Goal: Task Accomplishment & Management: Complete application form

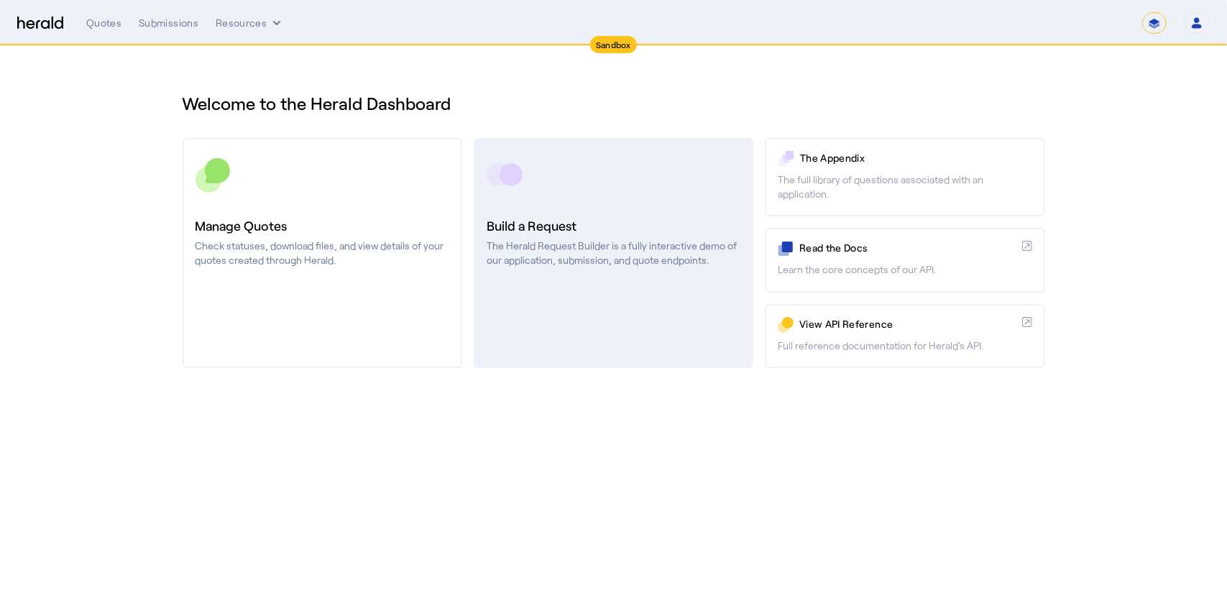
click at [629, 226] on h3 "Build a Request" at bounding box center [613, 226] width 254 height 20
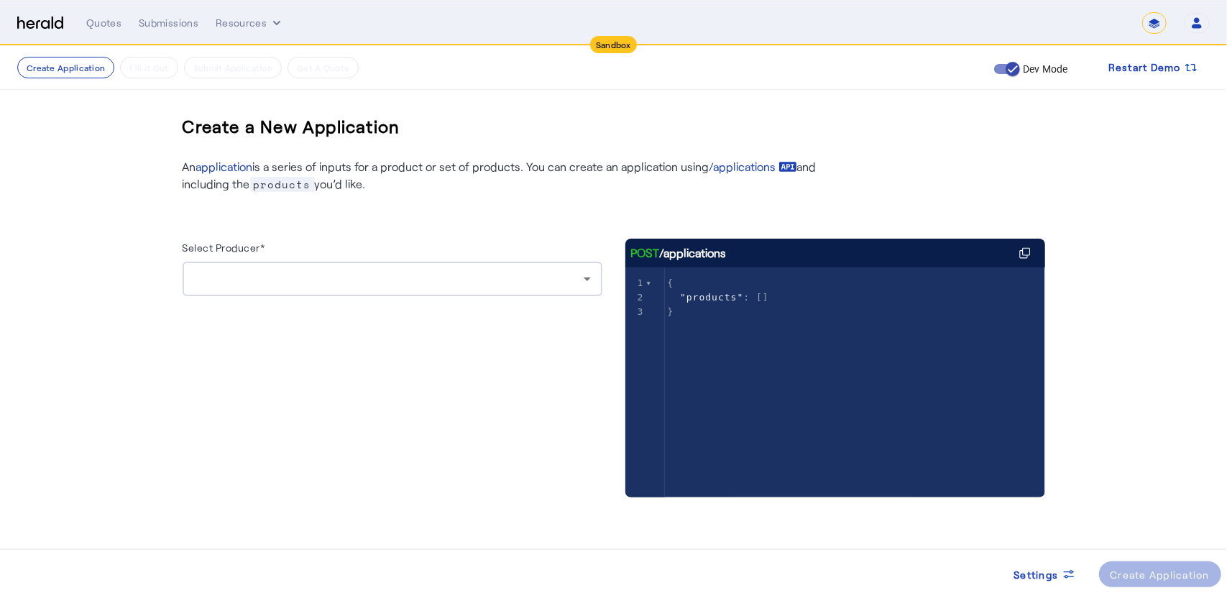
click at [445, 282] on div at bounding box center [388, 278] width 389 height 17
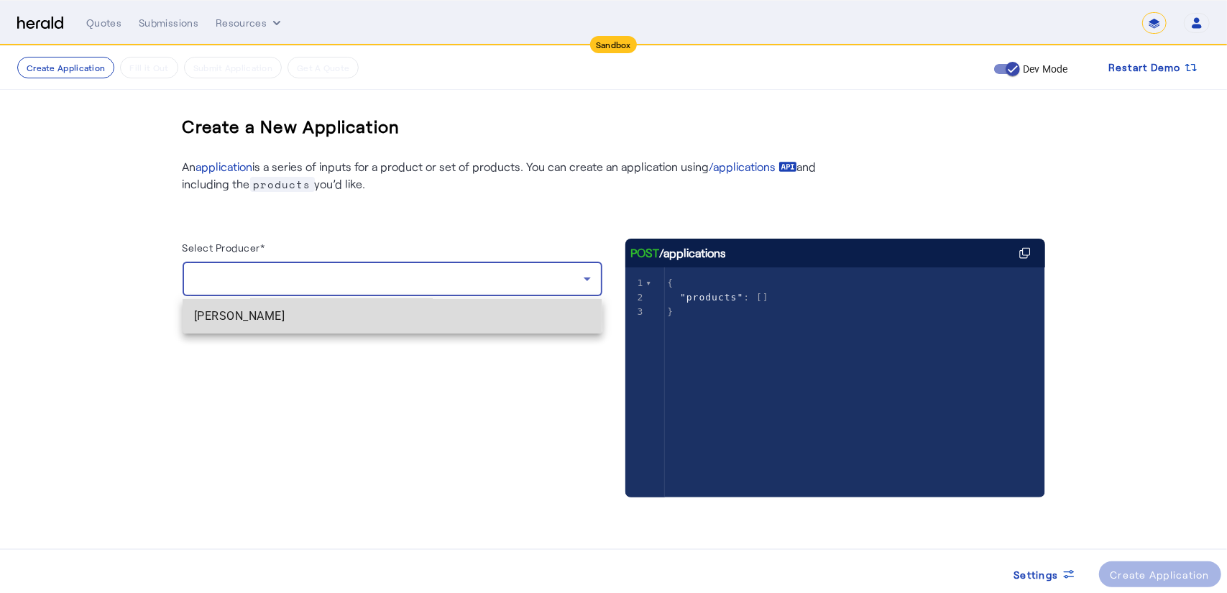
click at [335, 315] on span "[PERSON_NAME]" at bounding box center [392, 316] width 397 height 17
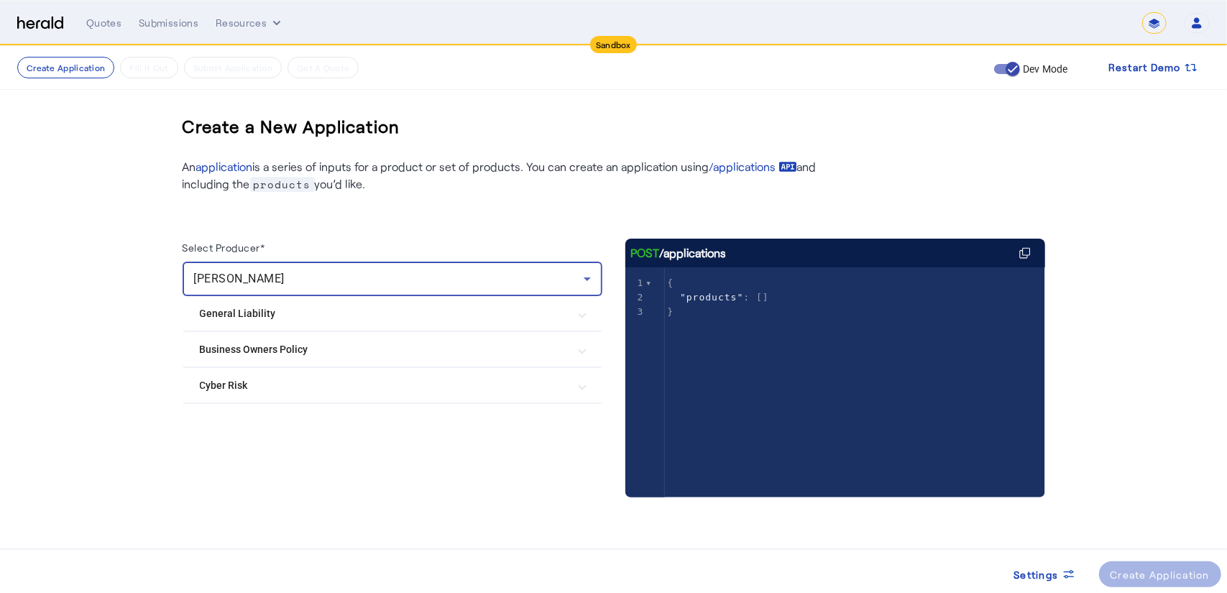
click at [286, 315] on Liability "General Liability" at bounding box center [384, 313] width 368 height 15
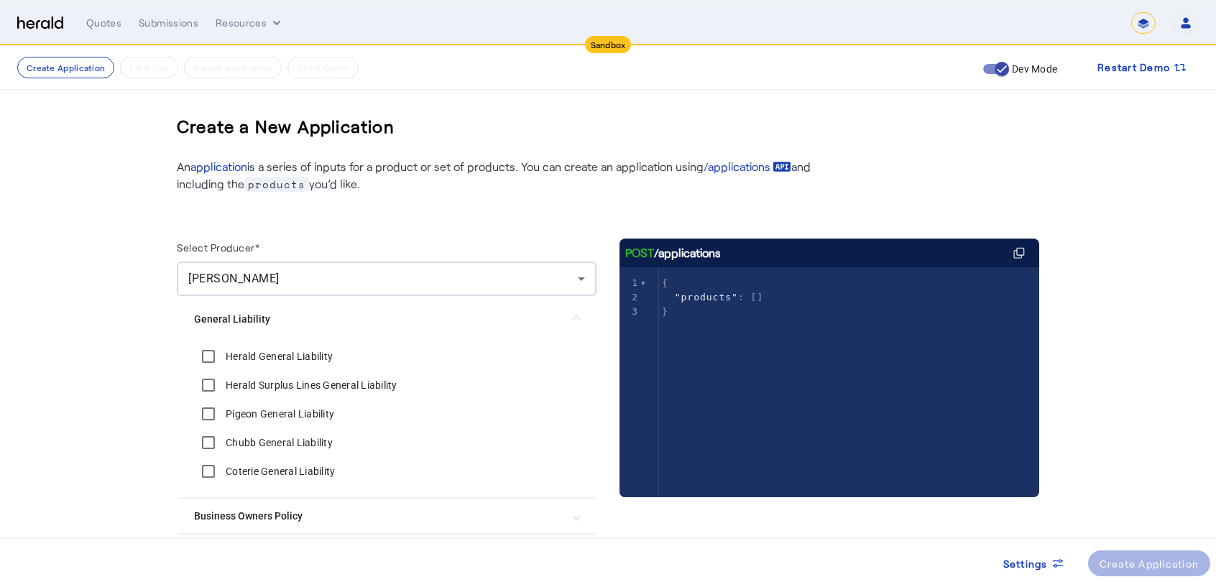
scroll to position [98, 0]
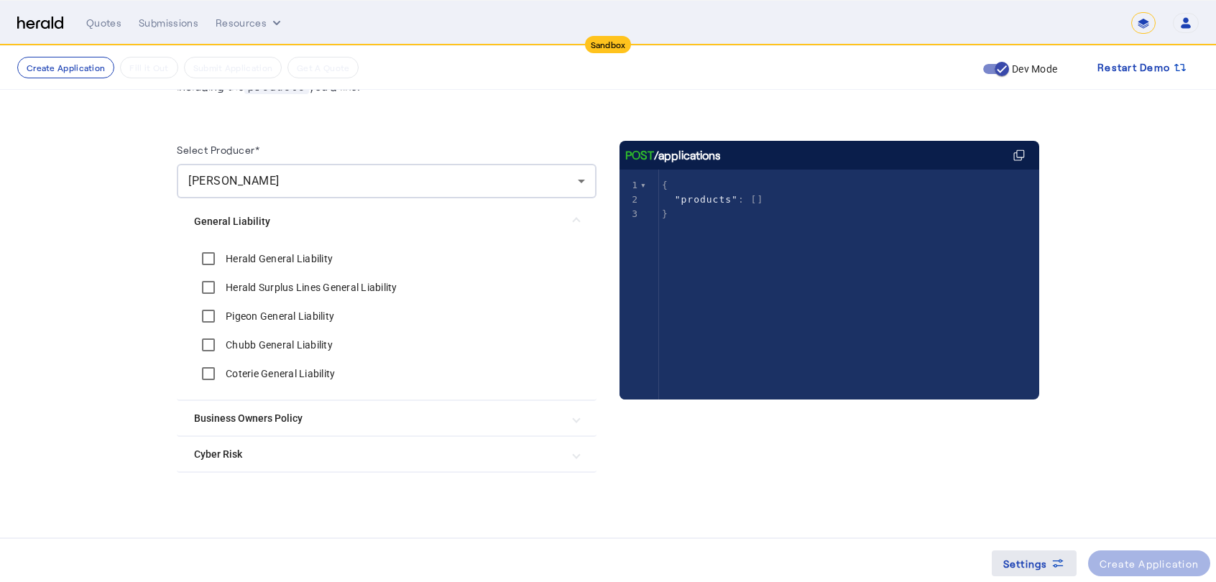
click at [1010, 558] on span "Settings" at bounding box center [1025, 563] width 45 height 15
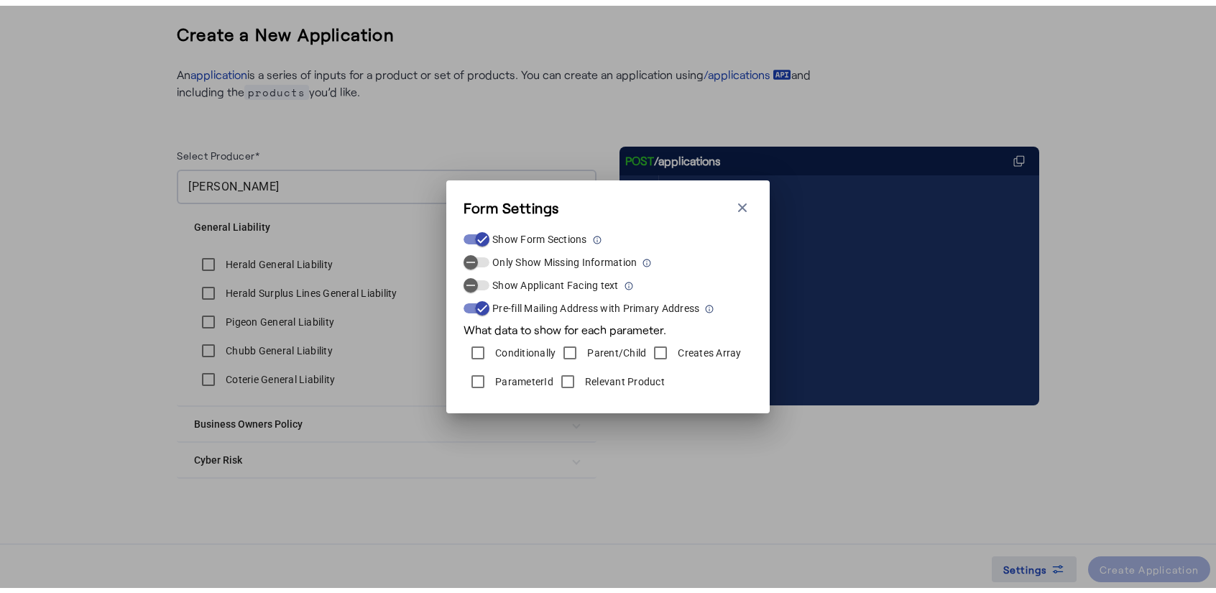
scroll to position [0, 0]
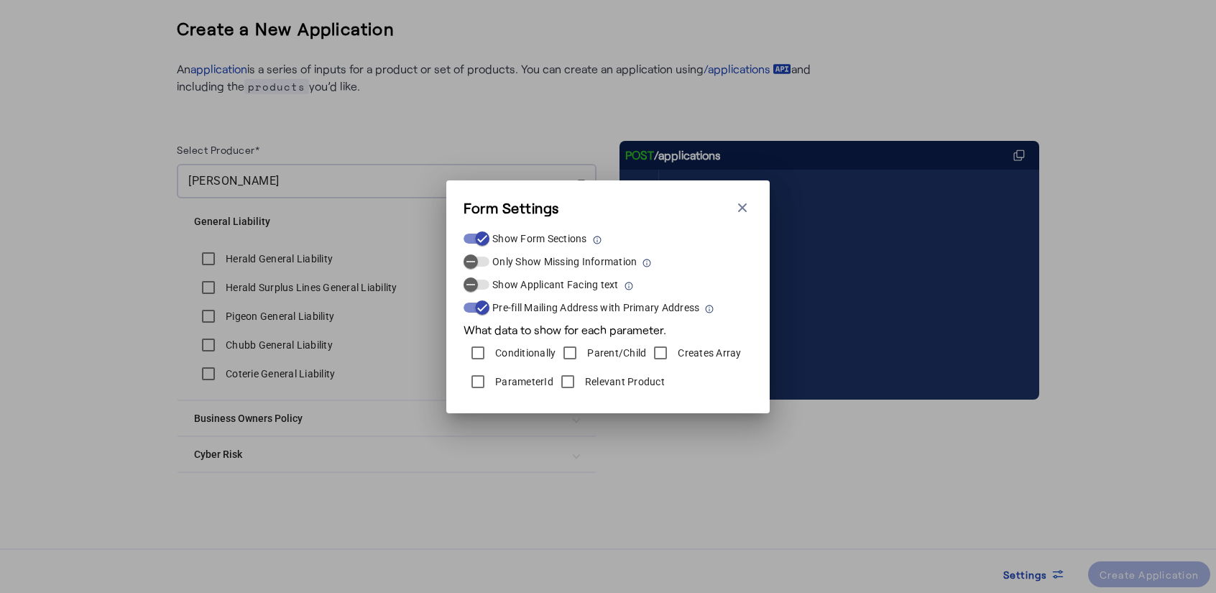
click at [501, 372] on div "ParameterId" at bounding box center [508, 381] width 90 height 29
click at [504, 379] on label "ParameterId" at bounding box center [522, 381] width 61 height 14
click at [742, 203] on icon "button" at bounding box center [742, 207] width 14 height 14
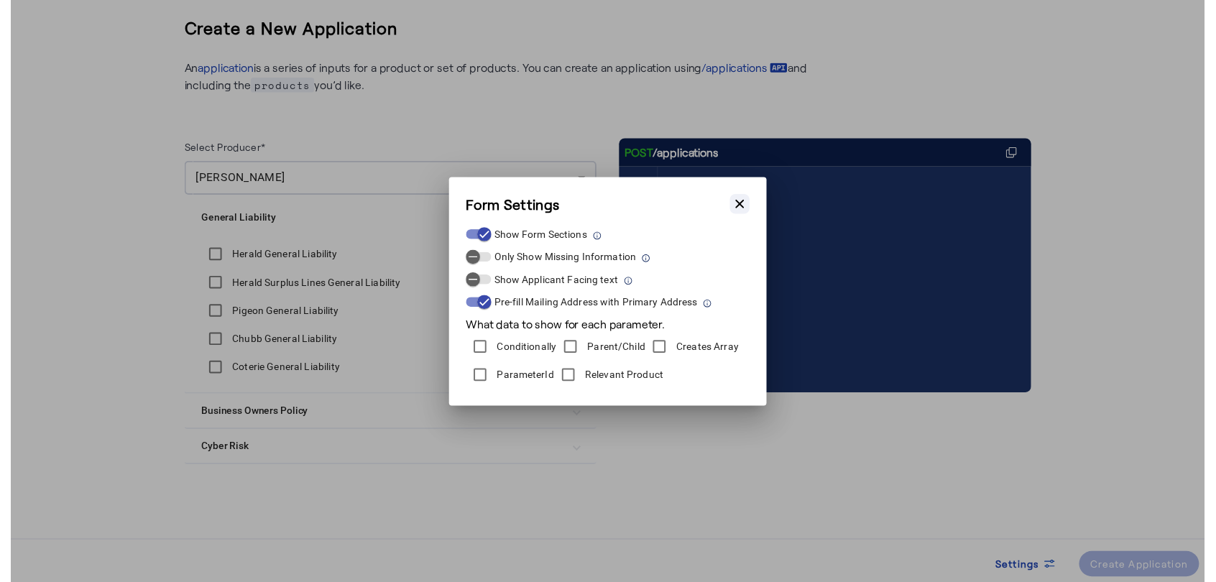
scroll to position [98, 0]
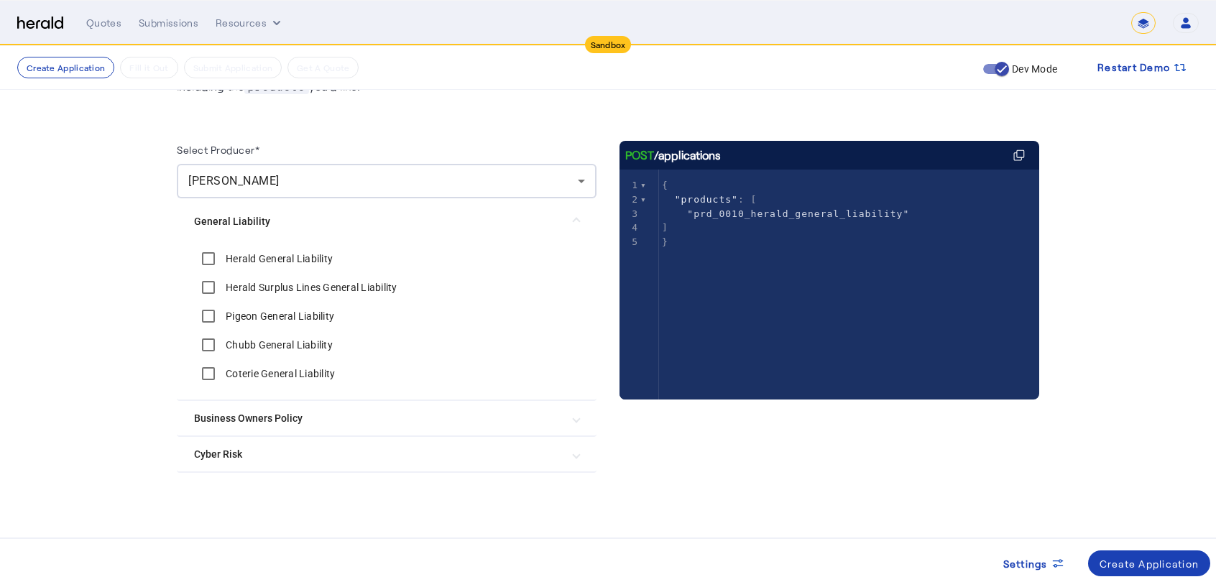
click at [220, 412] on Policy "Business Owners Policy" at bounding box center [378, 418] width 368 height 15
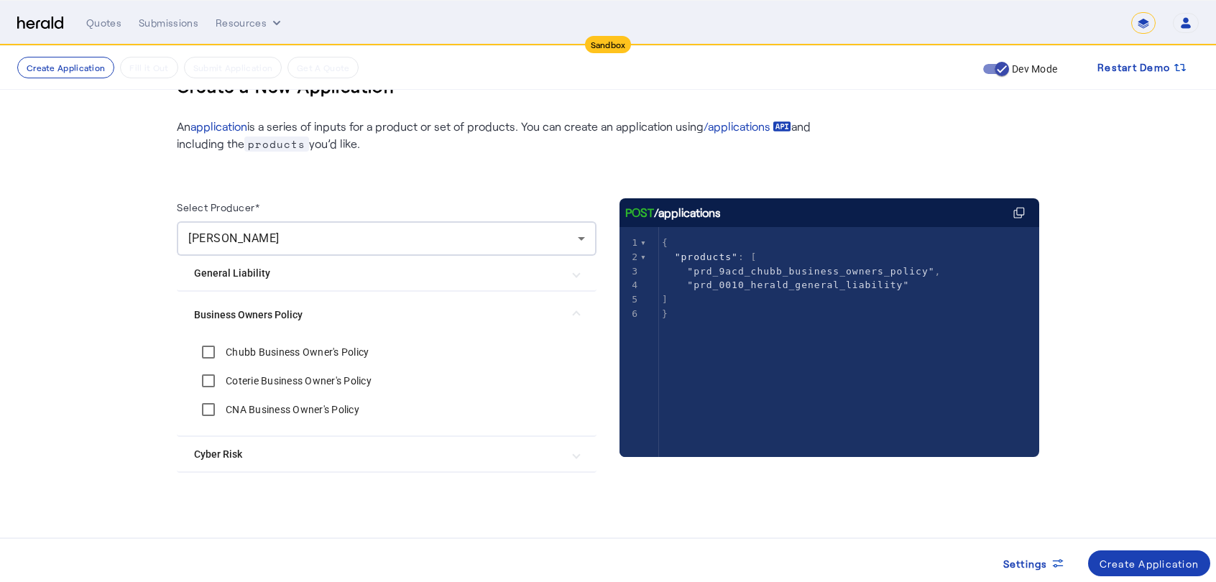
click at [210, 460] on Risk "Cyber Risk" at bounding box center [378, 454] width 368 height 15
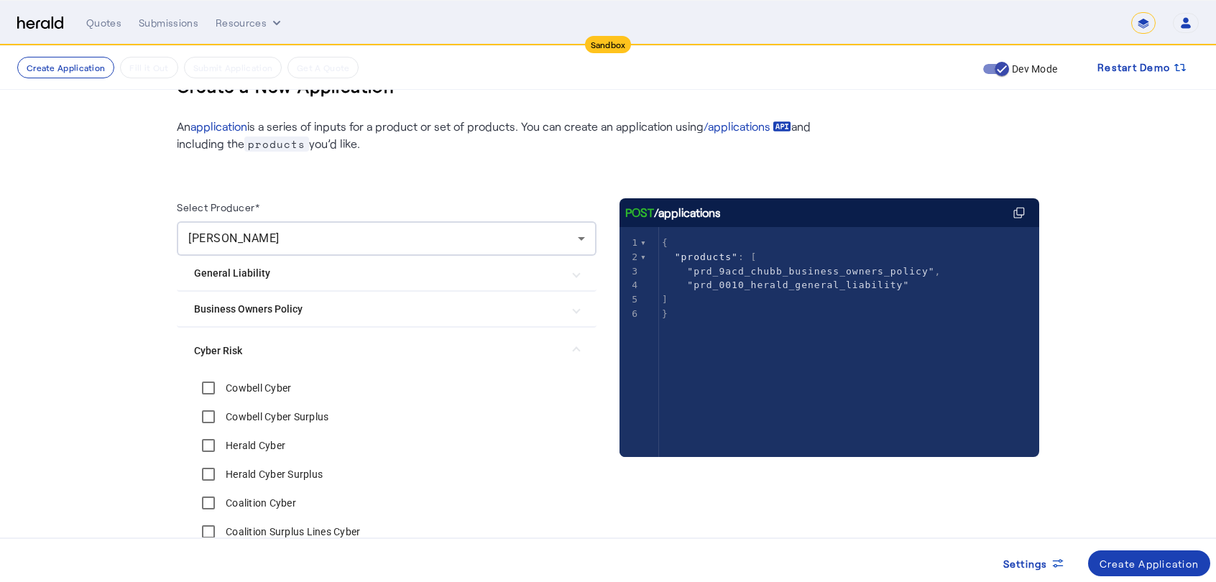
click at [264, 382] on label "Cowbell Cyber" at bounding box center [257, 388] width 68 height 14
click at [249, 352] on Risk "Cyber Risk" at bounding box center [378, 350] width 368 height 15
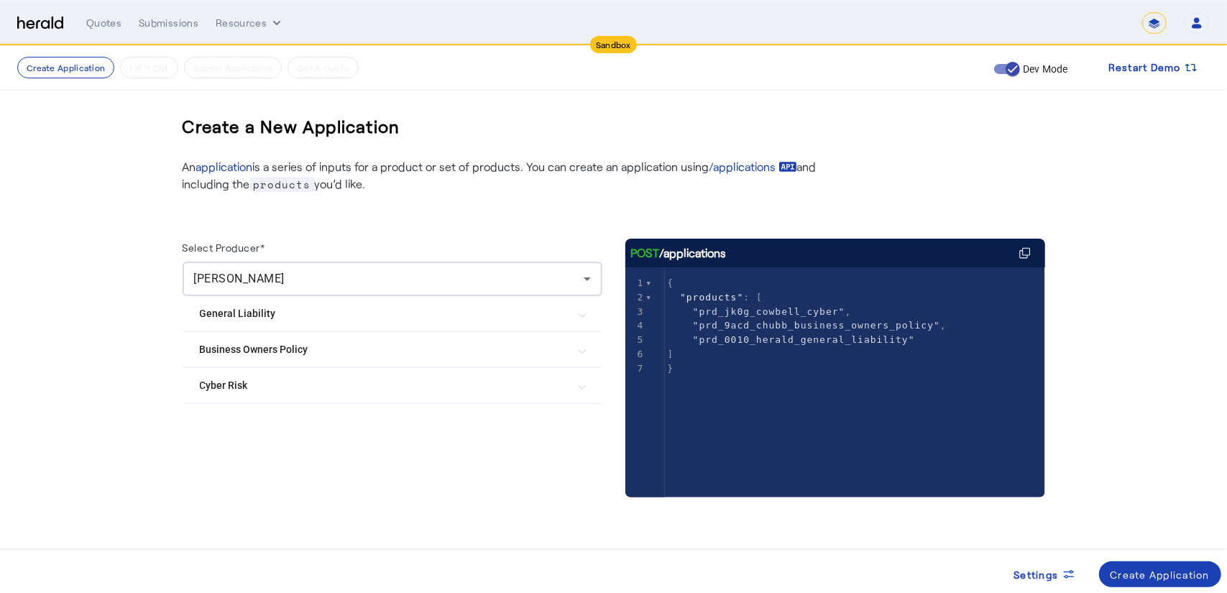
click at [267, 387] on Risk "Cyber Risk" at bounding box center [384, 385] width 368 height 15
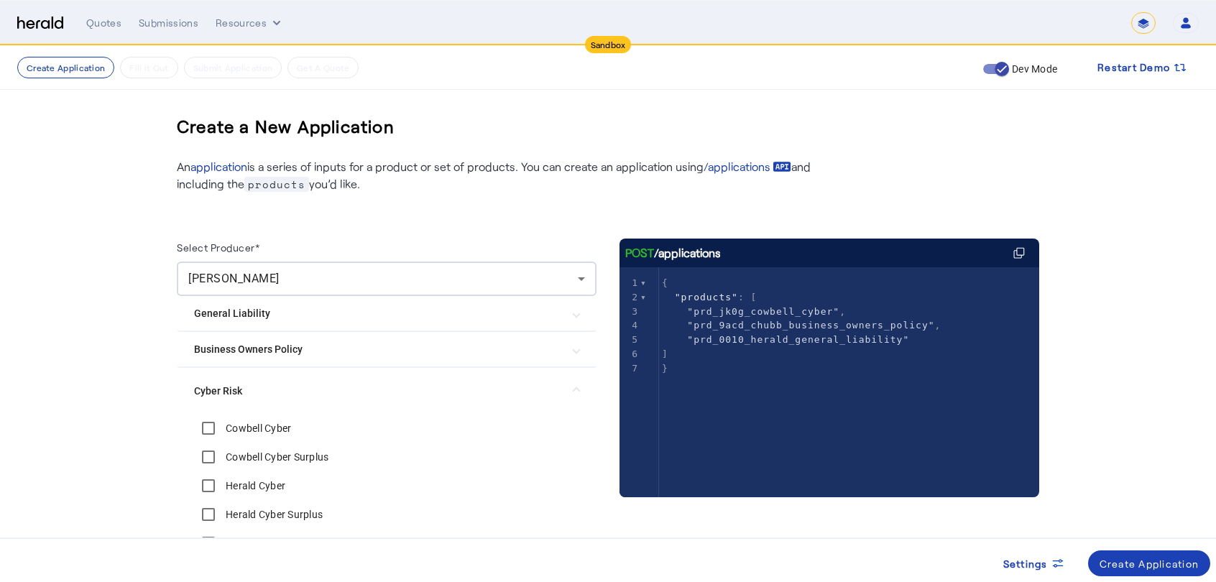
click at [244, 432] on label "Cowbell Cyber" at bounding box center [257, 428] width 68 height 14
click at [250, 435] on label "Cowbell Cyber" at bounding box center [257, 428] width 68 height 14
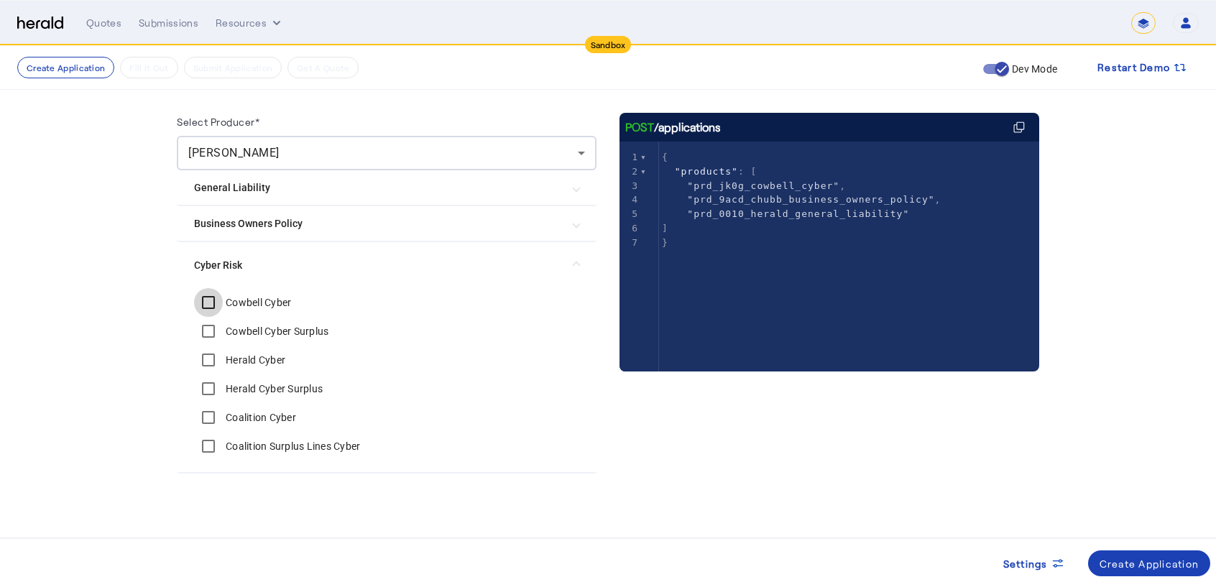
scroll to position [126, 0]
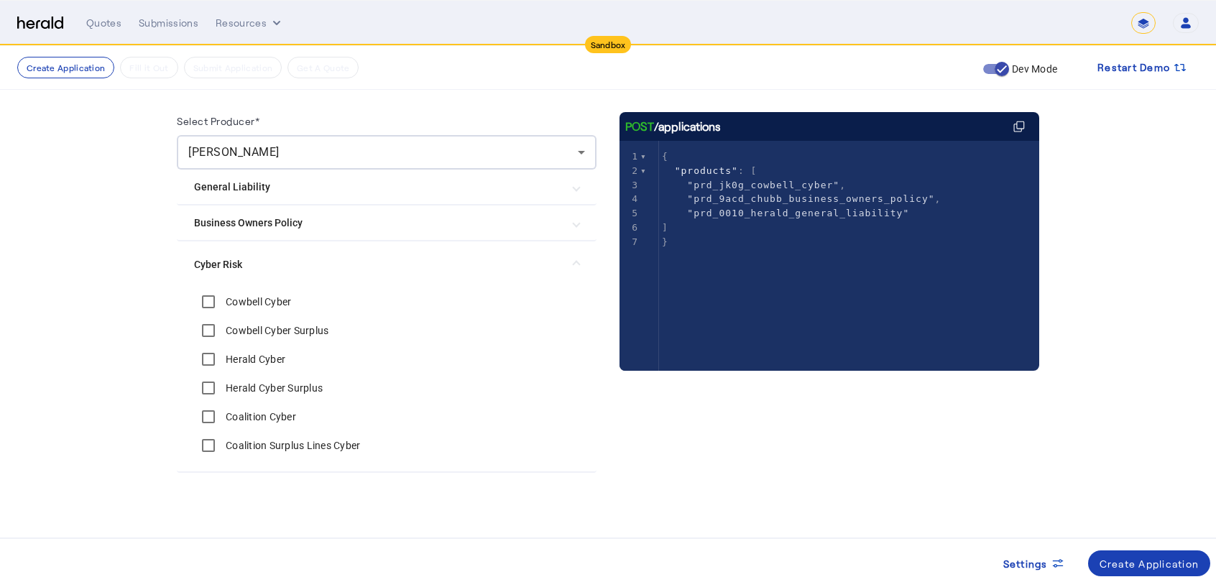
click at [259, 193] on Liability "General Liability" at bounding box center [378, 187] width 368 height 15
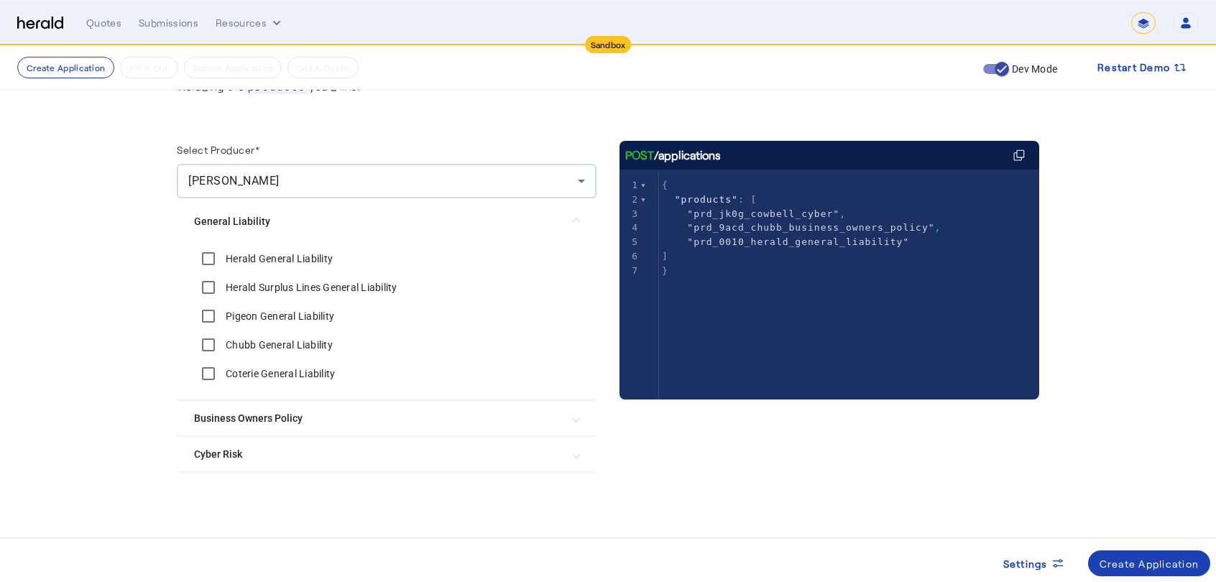
click at [246, 257] on label "Herald General Liability" at bounding box center [278, 259] width 110 height 14
type textarea "**********"
drag, startPoint x: 780, startPoint y: 229, endPoint x: 920, endPoint y: 226, distance: 139.5
click at [920, 226] on span ""prd_9acd_chubb_business_owners_policy" ," at bounding box center [801, 227] width 279 height 11
click at [266, 220] on Liability "General Liability" at bounding box center [378, 221] width 368 height 15
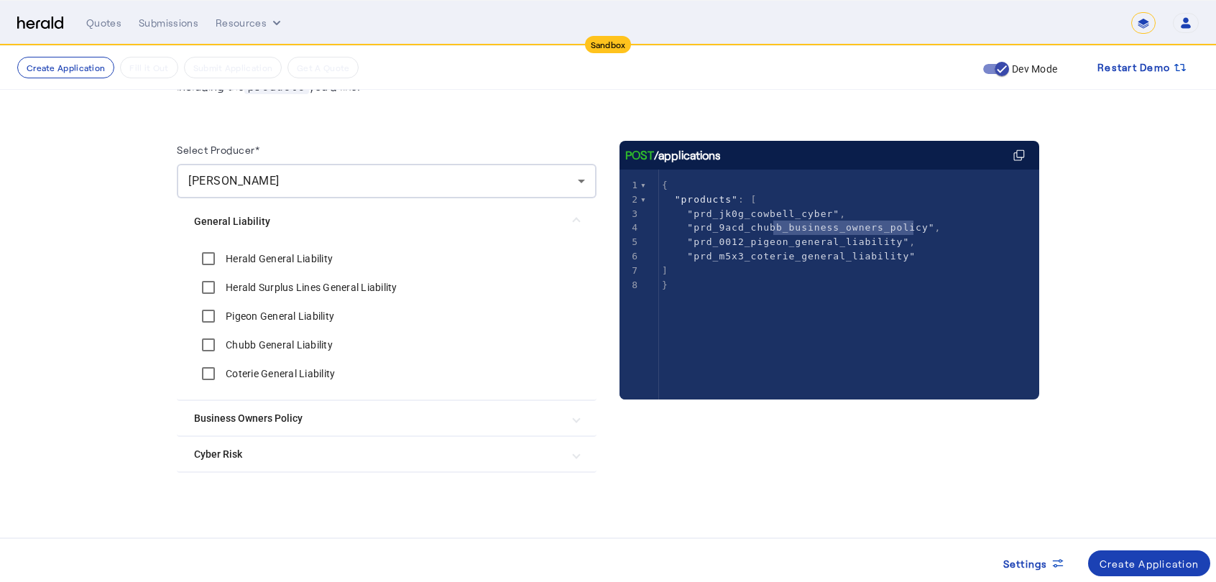
scroll to position [0, 0]
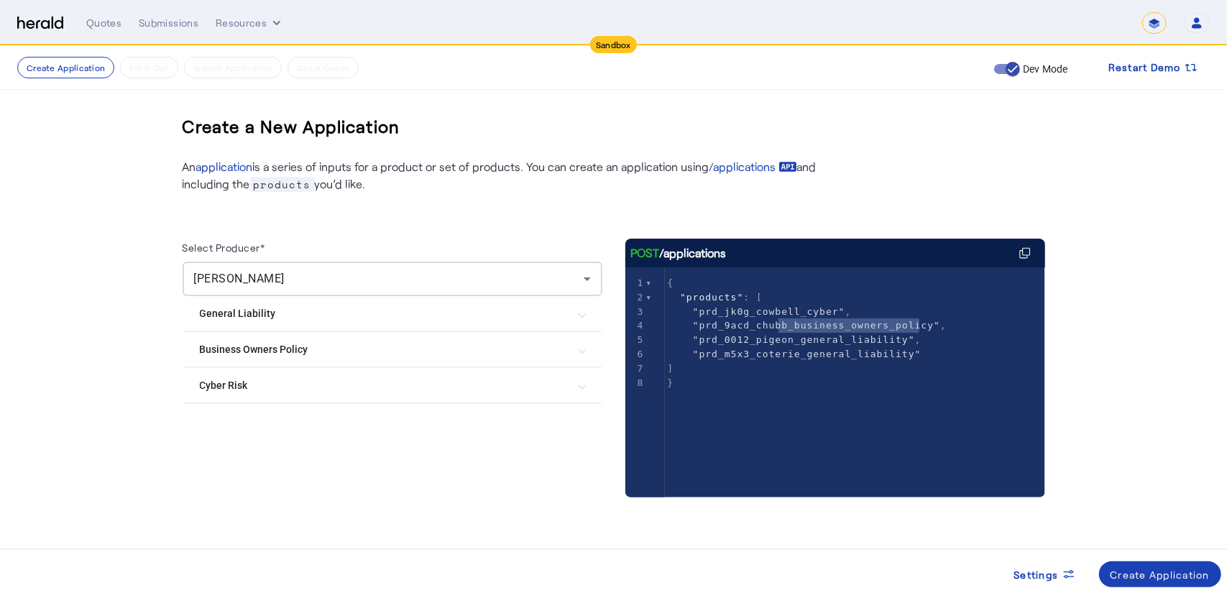
click at [713, 310] on span ""prd_jk0g_cowbell_cyber"" at bounding box center [769, 311] width 152 height 11
type textarea "**********"
click at [713, 310] on span ""prd_jk0g_cowbell_cyber"" at bounding box center [769, 311] width 152 height 11
click at [1164, 574] on div "Create Application" at bounding box center [1160, 574] width 100 height 15
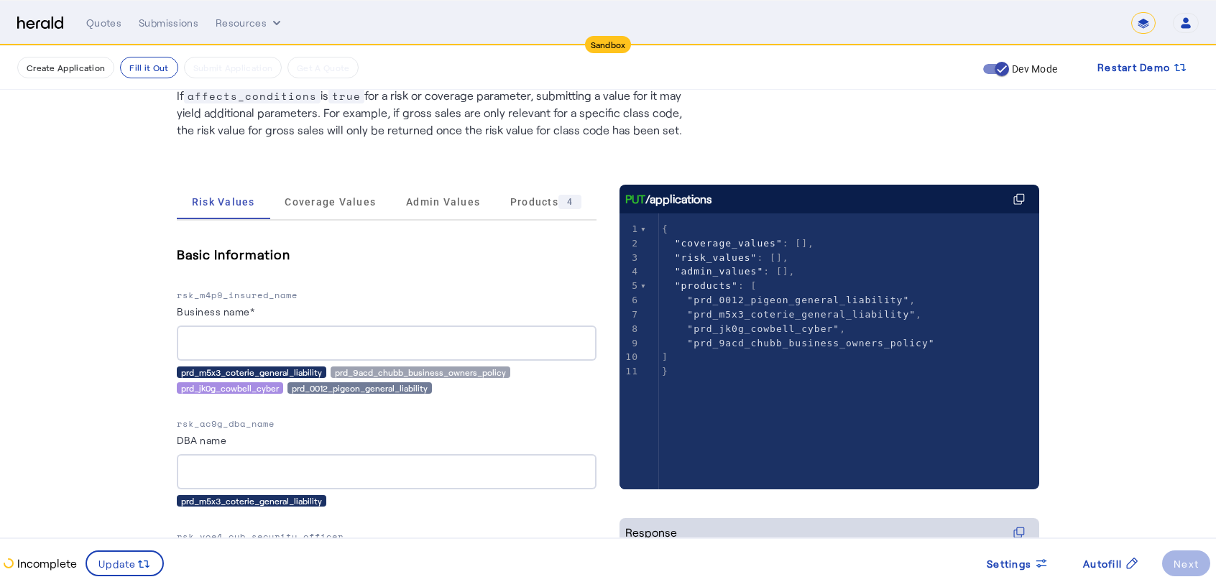
scroll to position [124, 0]
click at [262, 334] on input "Business name*" at bounding box center [386, 342] width 397 height 17
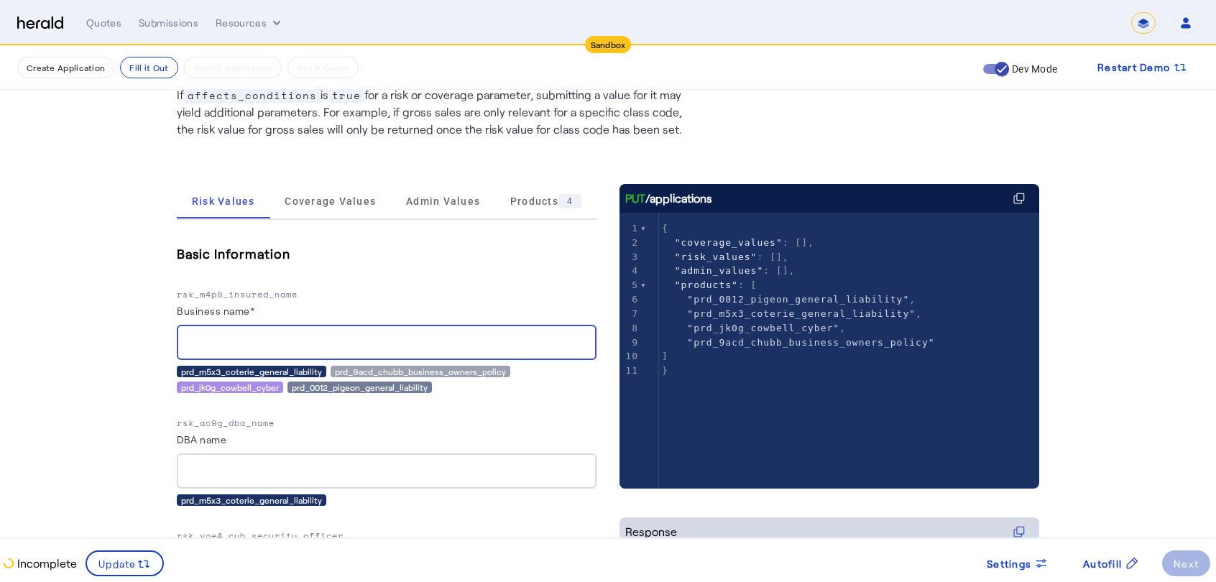
click at [361, 338] on input "Business name*" at bounding box center [386, 342] width 397 height 17
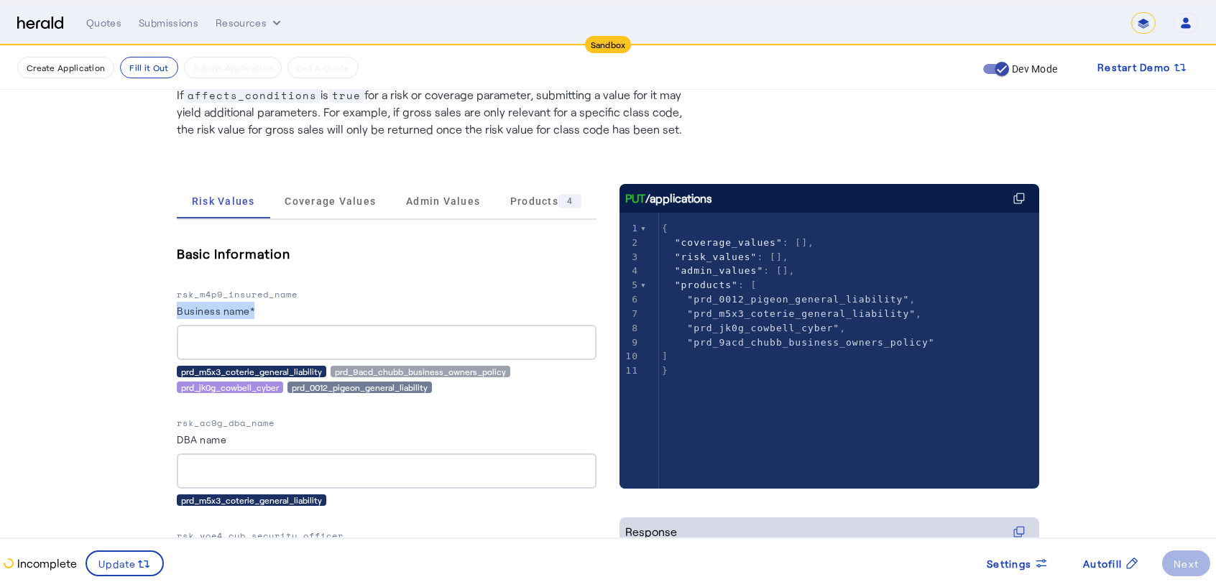
drag, startPoint x: 183, startPoint y: 311, endPoint x: 273, endPoint y: 317, distance: 90.7
click at [273, 317] on div "Business name*" at bounding box center [387, 313] width 420 height 23
click at [288, 342] on input "Business name*" at bounding box center [386, 342] width 397 height 17
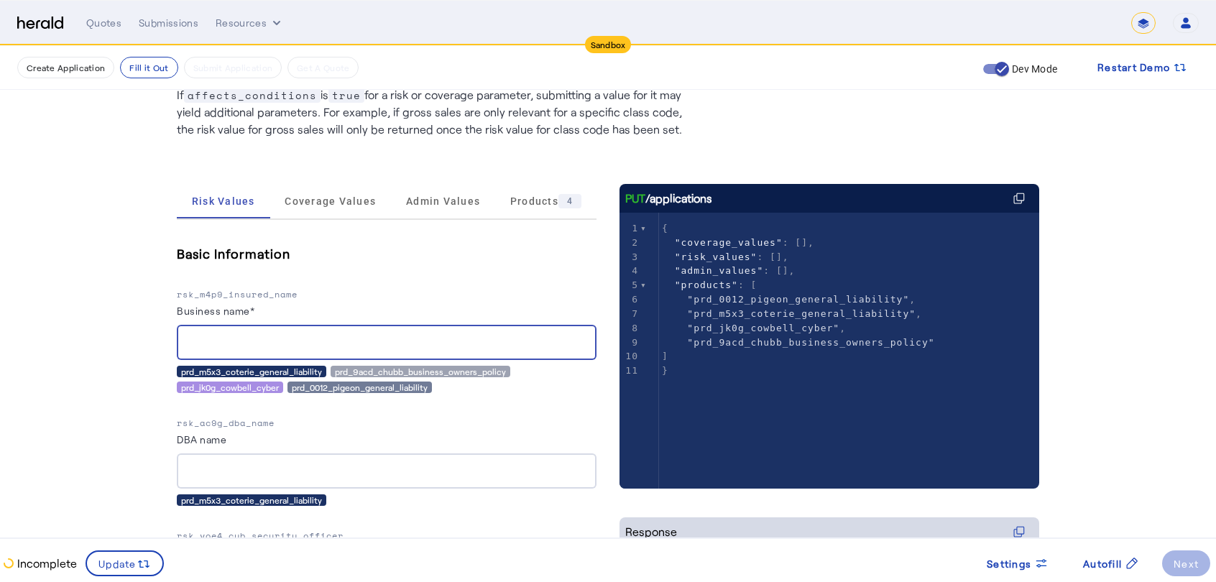
click at [266, 371] on div "prd_m5x3_coterie_general_liability" at bounding box center [251, 371] width 149 height 11
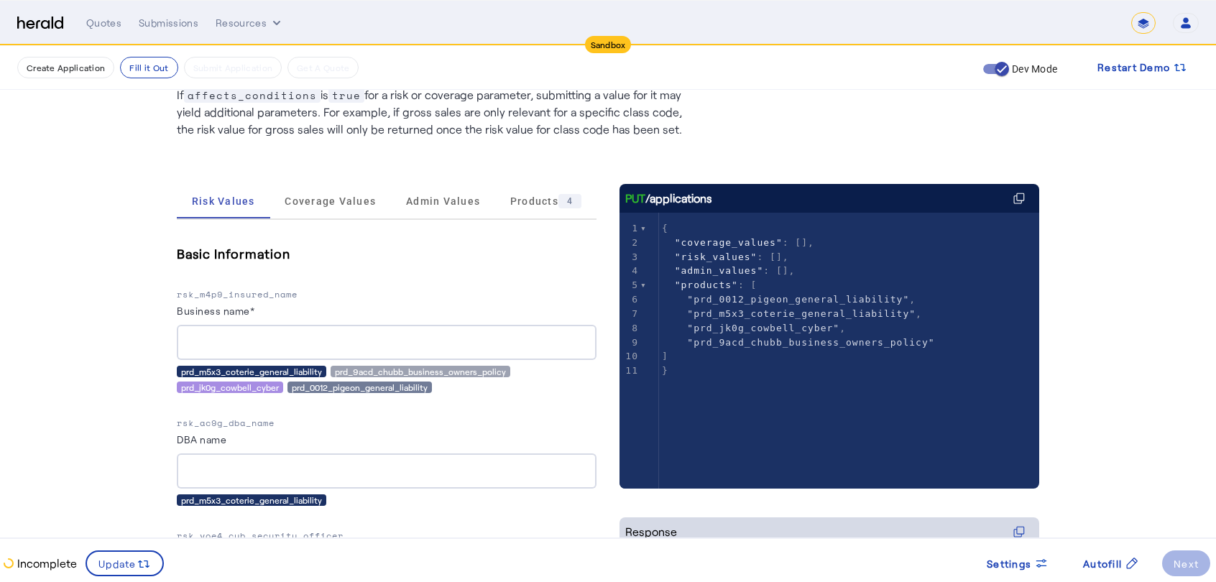
click at [266, 371] on div "prd_m5x3_coterie_general_liability" at bounding box center [251, 371] width 149 height 11
click at [360, 369] on div "prd_9acd_chubb_business_owners_policy" at bounding box center [421, 371] width 180 height 11
click at [267, 384] on div "prd_jk0g_cowbell_cyber" at bounding box center [230, 387] width 106 height 11
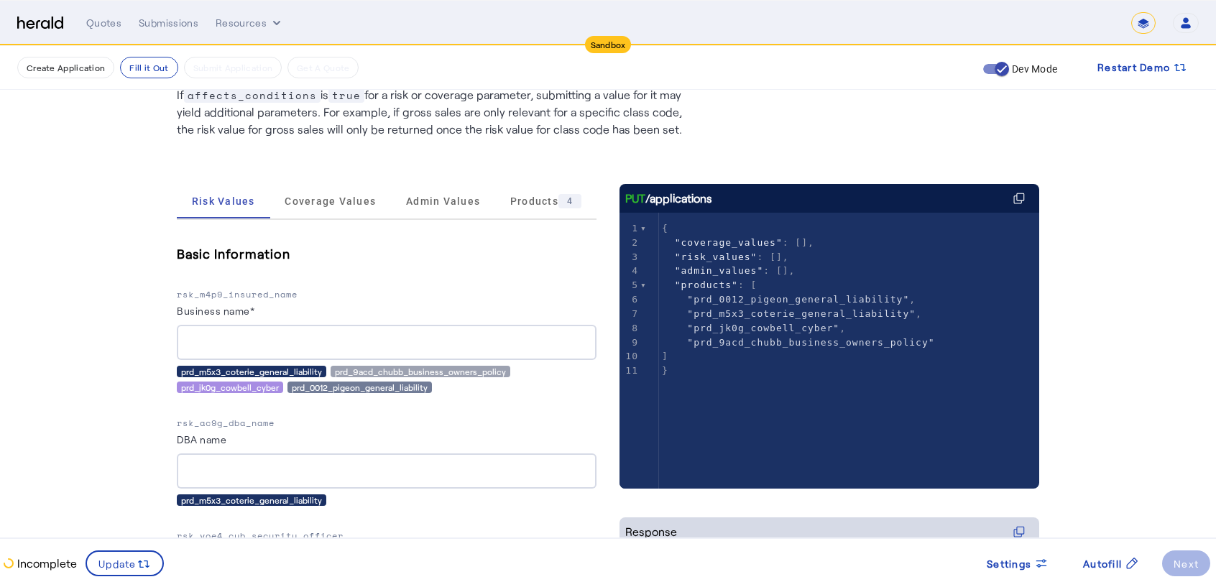
click at [343, 387] on div "prd_0012_pigeon_general_liability" at bounding box center [359, 387] width 144 height 11
click at [246, 374] on div "prd_m5x3_coterie_general_liability" at bounding box center [251, 371] width 149 height 11
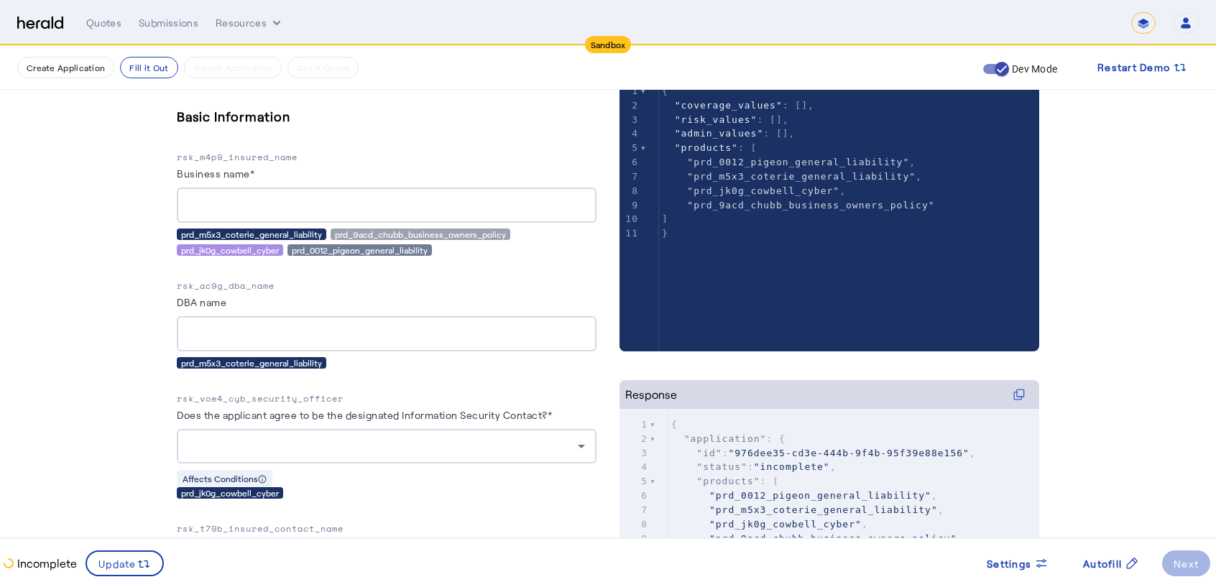
scroll to position [262, 0]
drag, startPoint x: 179, startPoint y: 302, endPoint x: 252, endPoint y: 305, distance: 72.7
click at [217, 360] on div "prd_m5x3_coterie_general_liability" at bounding box center [251, 361] width 149 height 11
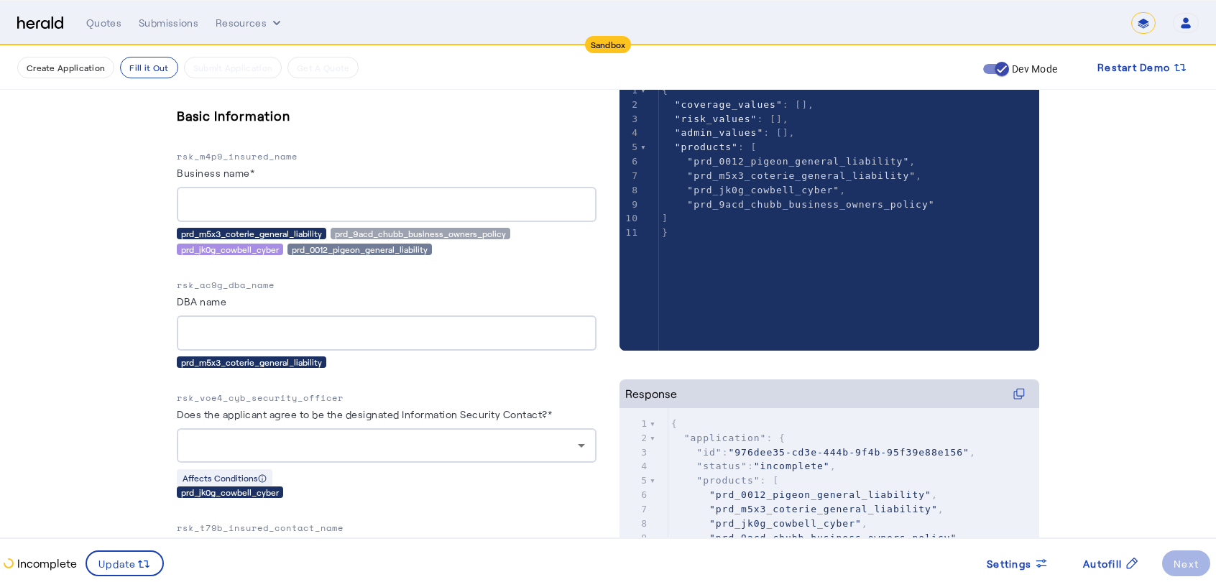
click at [272, 328] on input "DBA name" at bounding box center [386, 333] width 397 height 17
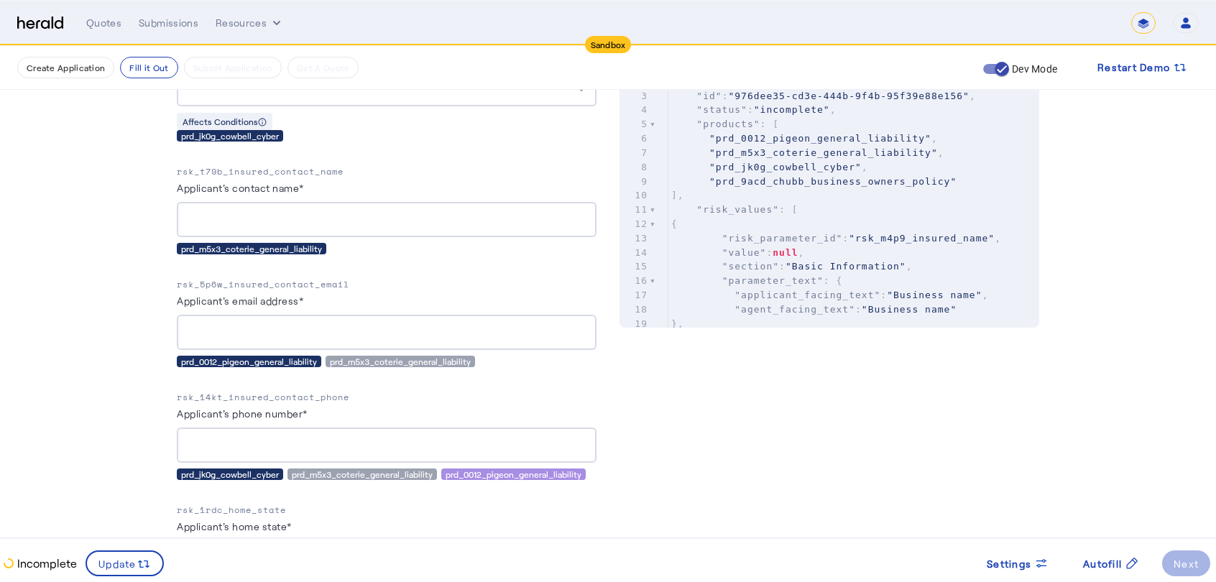
scroll to position [663, 0]
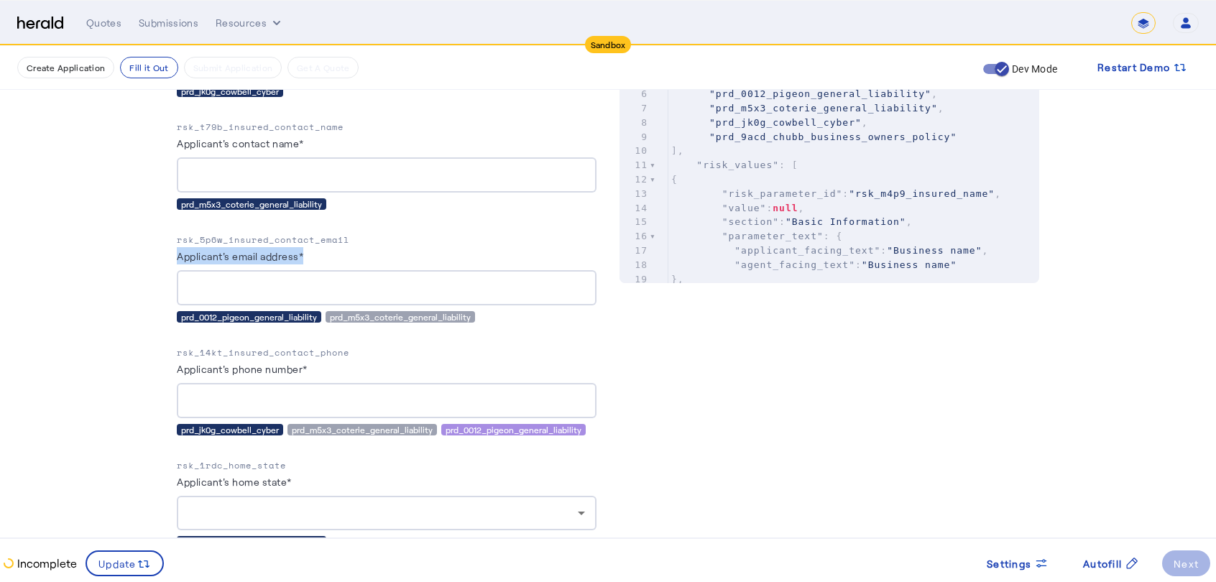
drag, startPoint x: 183, startPoint y: 259, endPoint x: 318, endPoint y: 255, distance: 135.1
click at [318, 255] on div "Applicant's email address*" at bounding box center [387, 258] width 420 height 23
click at [321, 287] on input "Applicant's email address*" at bounding box center [386, 288] width 397 height 17
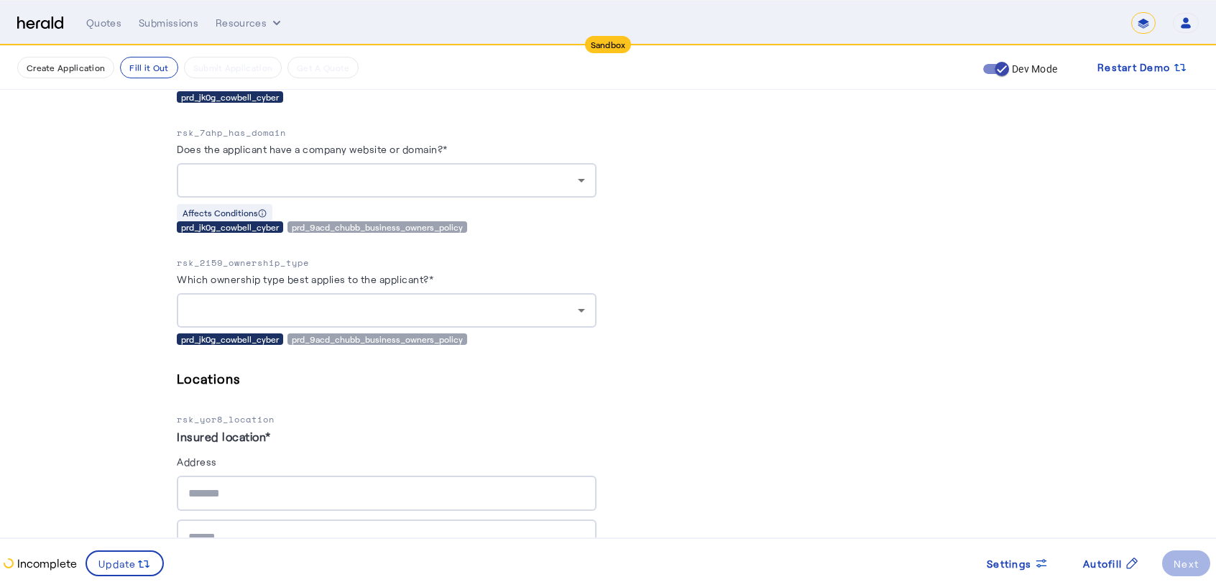
scroll to position [2739, 1]
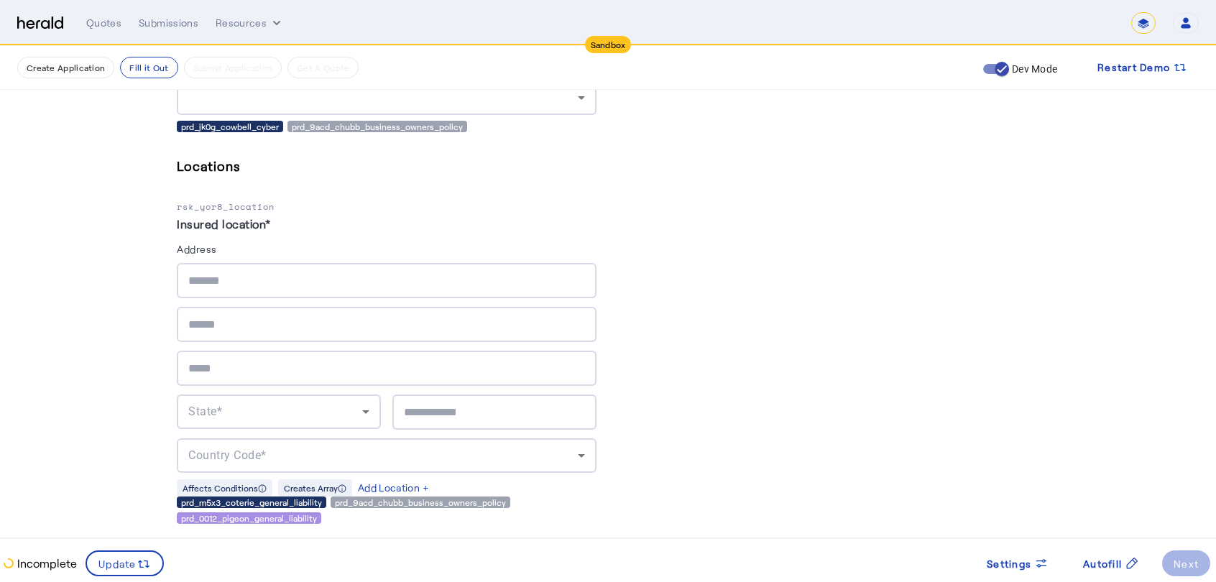
click at [389, 360] on input "text" at bounding box center [386, 368] width 397 height 17
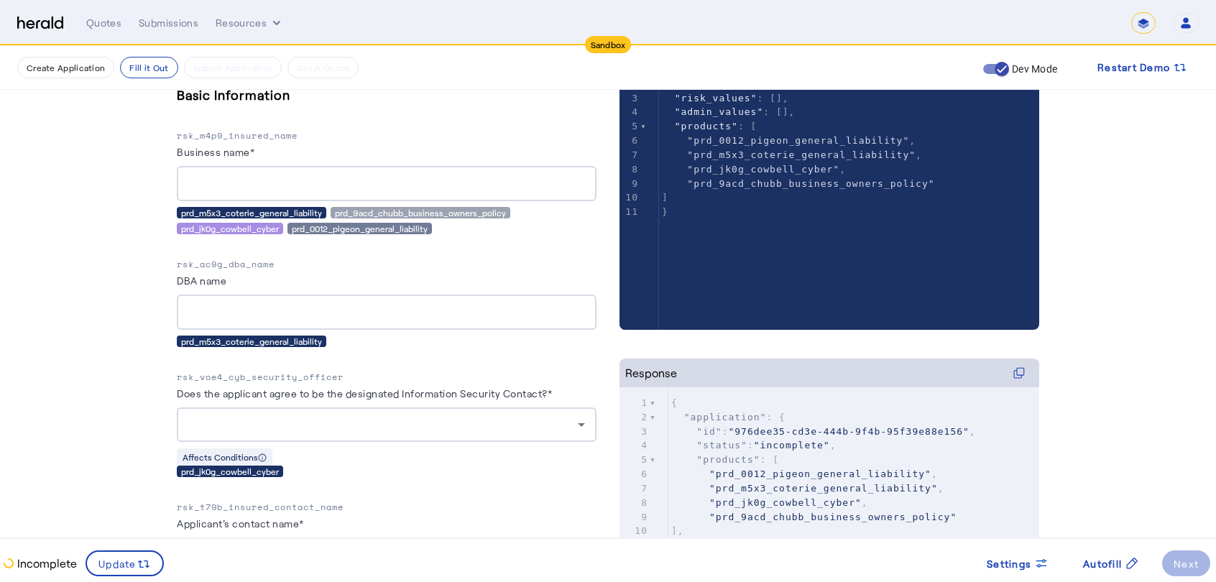
scroll to position [283, 0]
click at [230, 226] on div "prd_jk0g_cowbell_cyber" at bounding box center [230, 227] width 106 height 11
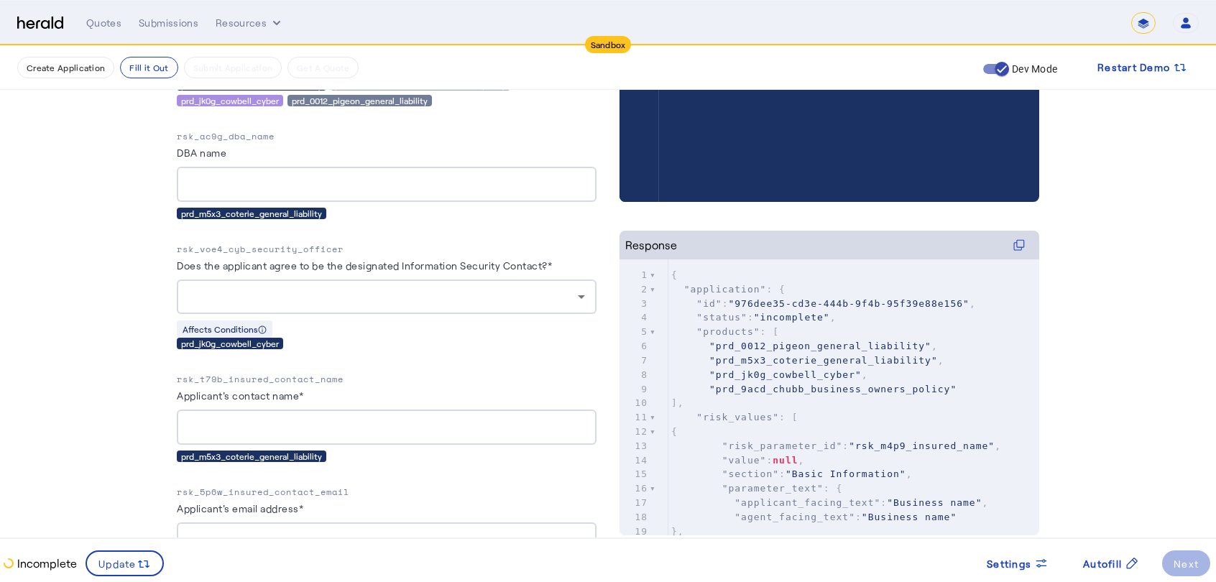
scroll to position [411, 0]
click at [230, 342] on div "prd_jk0g_cowbell_cyber" at bounding box center [230, 342] width 106 height 11
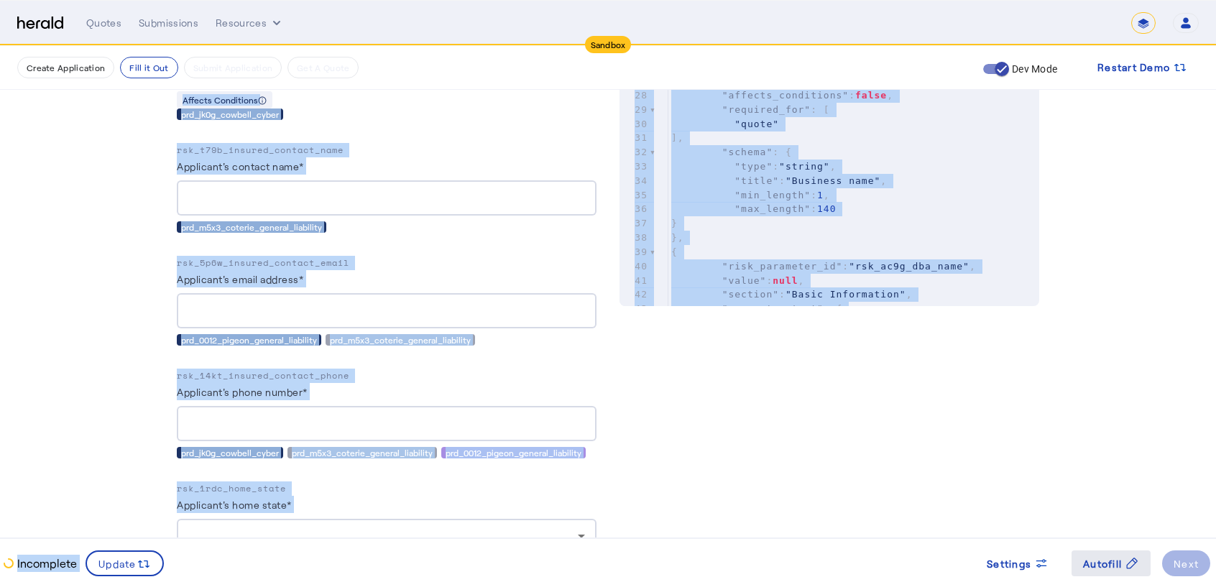
scroll to position [643, 0]
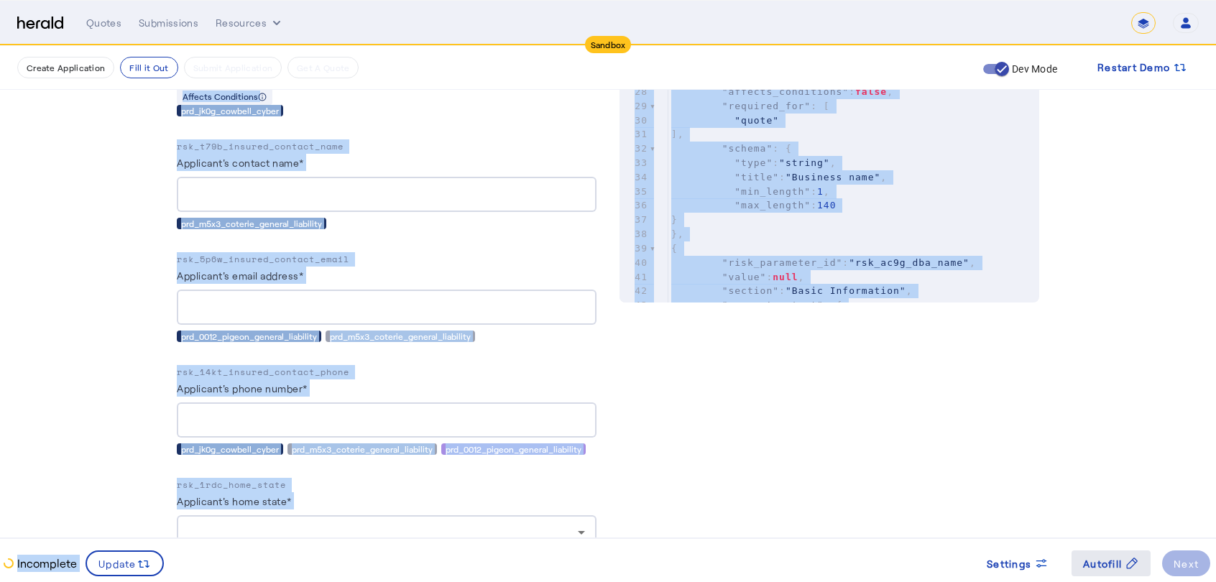
drag, startPoint x: 388, startPoint y: 360, endPoint x: 1099, endPoint y: 562, distance: 739.5
click at [1095, 562] on span "Autofill" at bounding box center [1102, 563] width 39 height 15
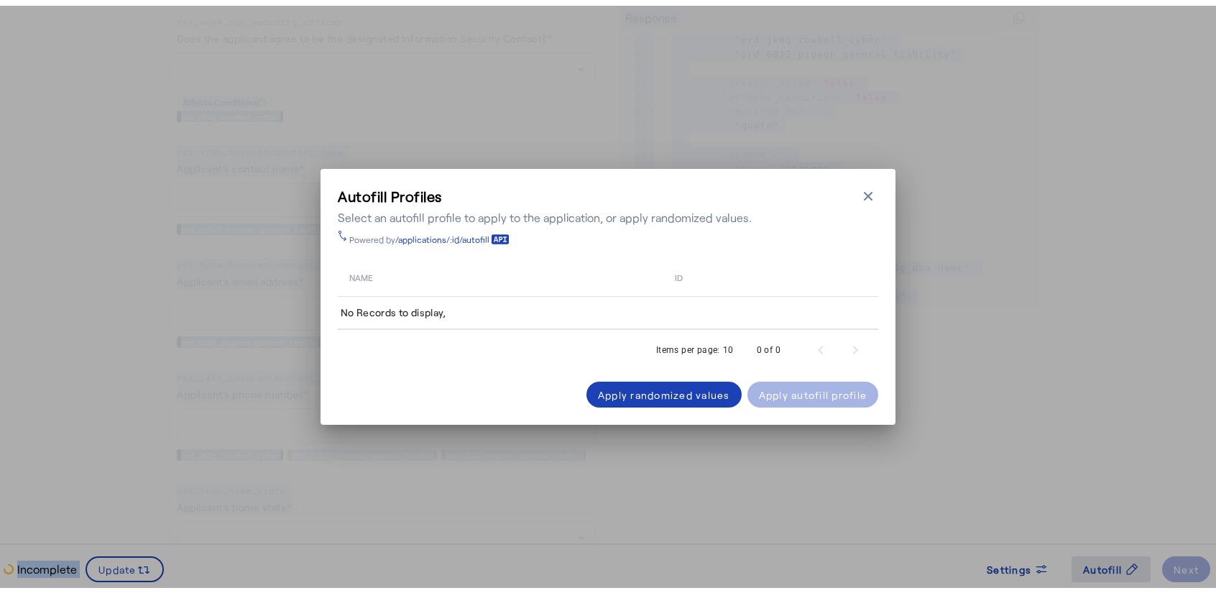
scroll to position [0, 0]
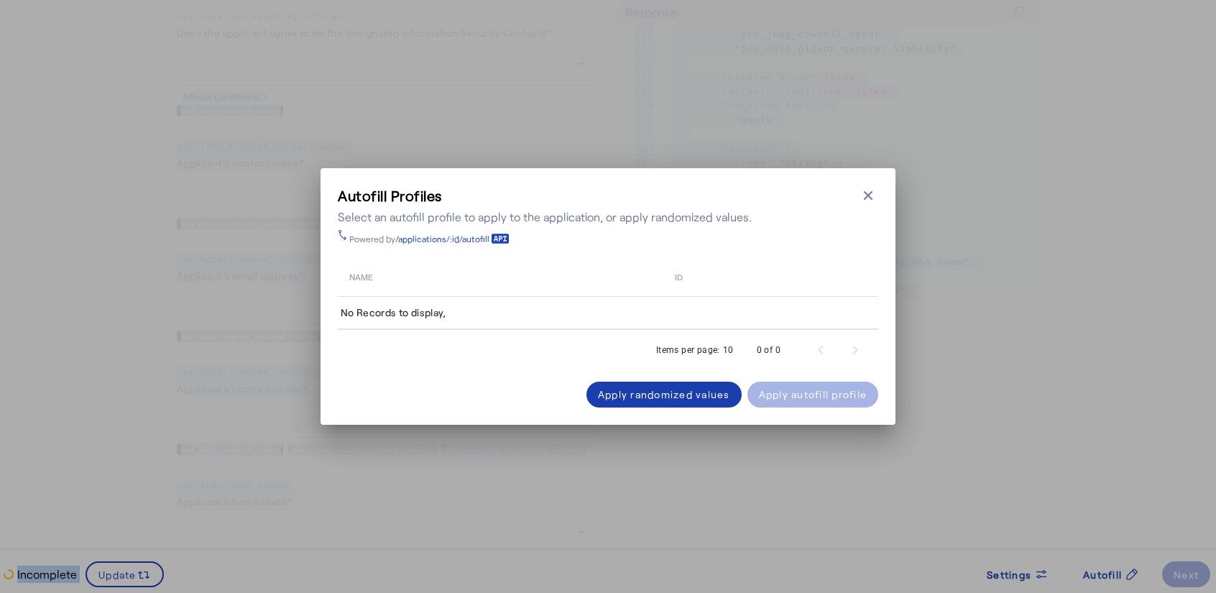
click at [701, 394] on div "Apply randomized values" at bounding box center [664, 394] width 132 height 15
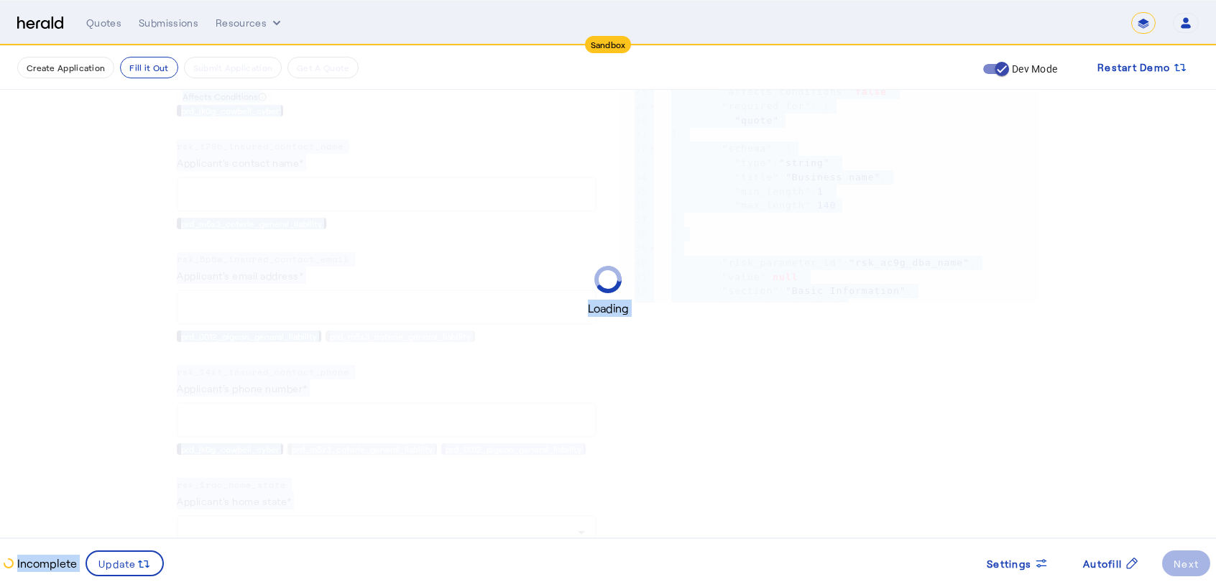
click at [701, 394] on div "Loading" at bounding box center [608, 291] width 1216 height 582
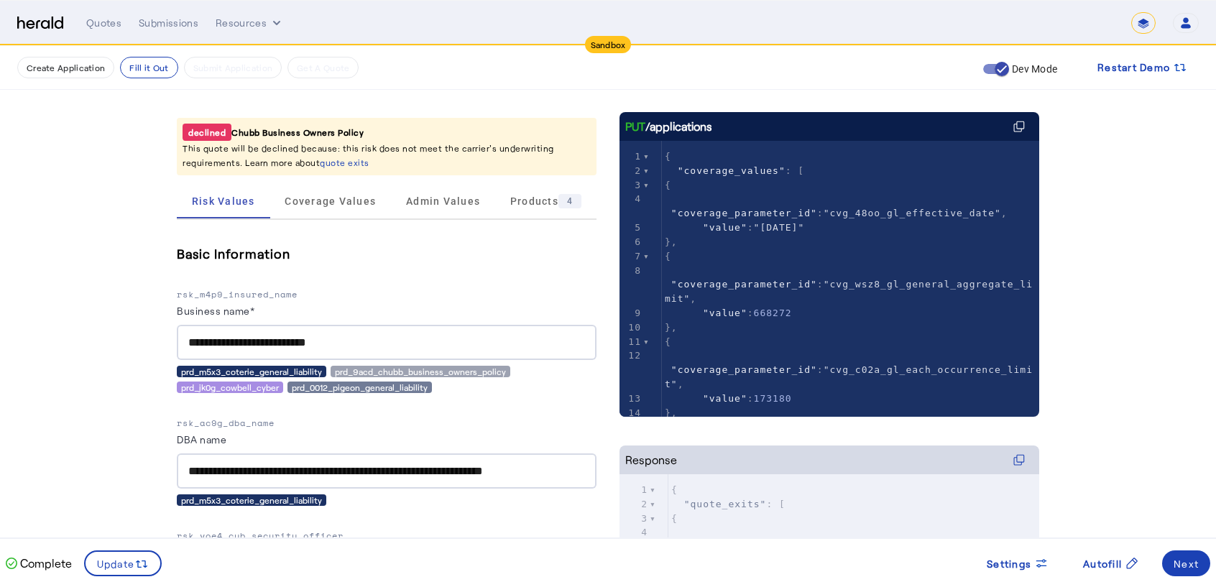
scroll to position [196, 0]
click at [845, 305] on pre ""value" : 668272" at bounding box center [850, 312] width 377 height 14
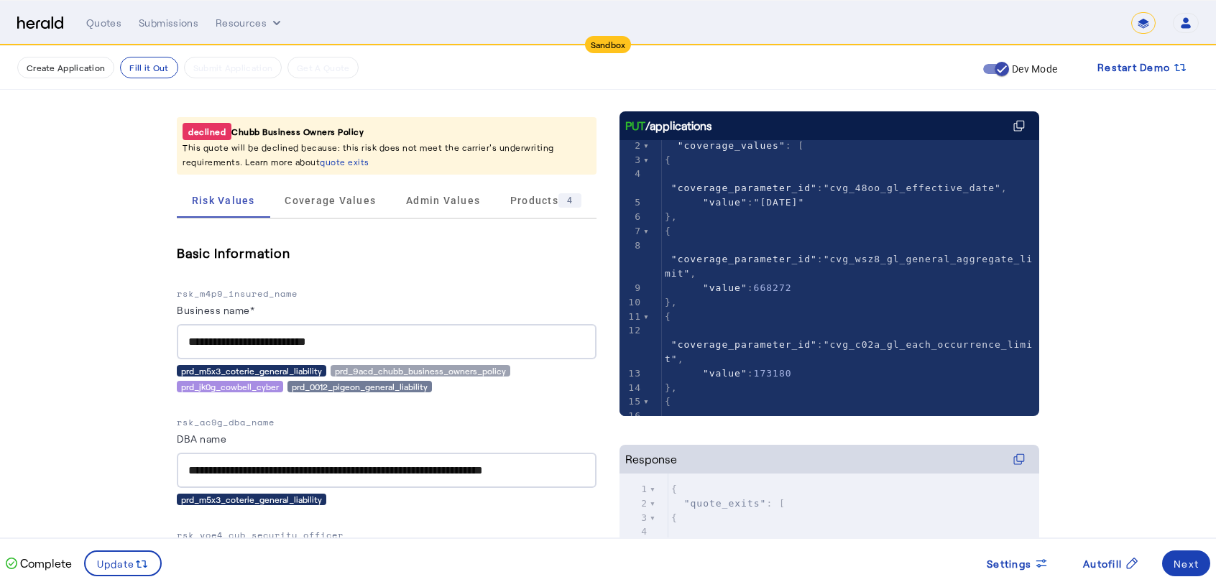
scroll to position [0, 0]
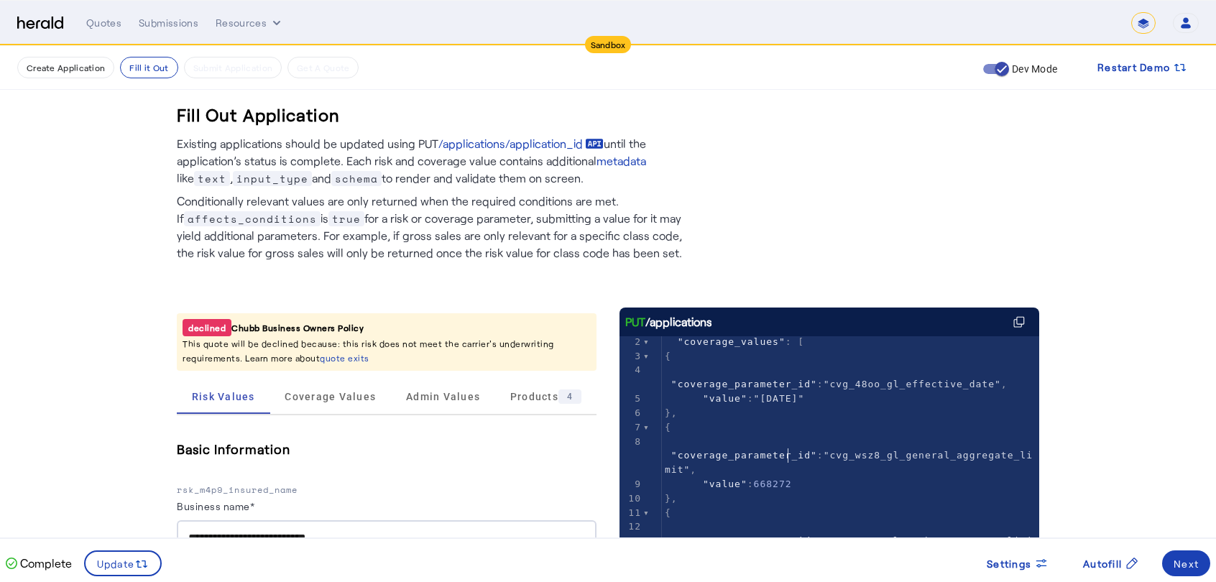
click at [252, 9] on nav "Sandbox Menu Quotes Submissions Resources ******* Open user menu [PERSON_NAME] …" at bounding box center [608, 23] width 1216 height 45
click at [254, 19] on button "Resources" at bounding box center [250, 23] width 68 height 14
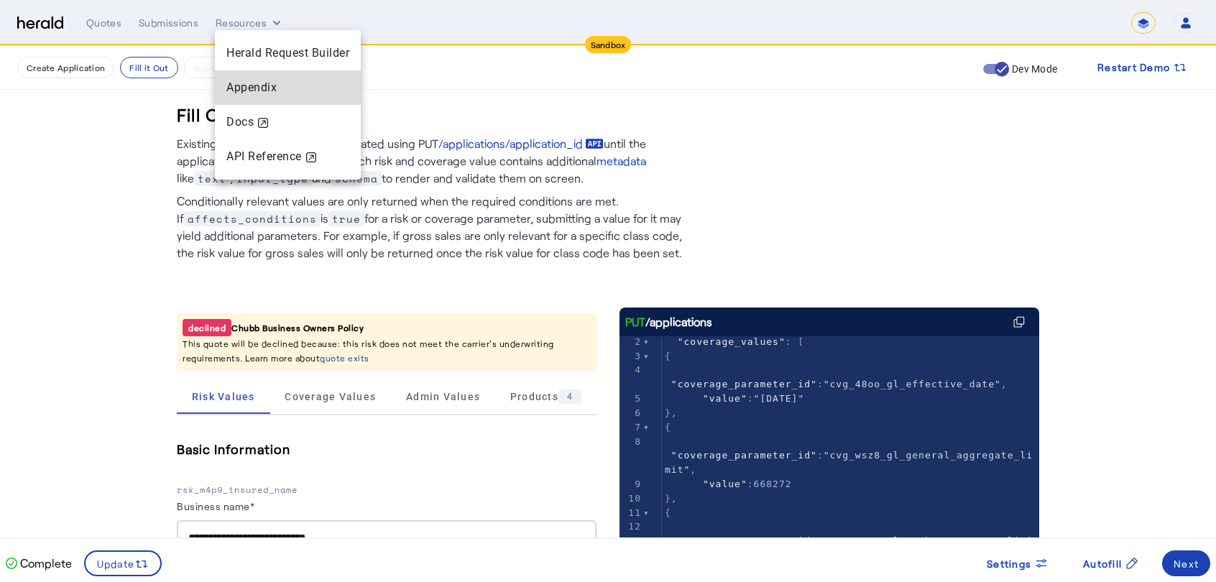
drag, startPoint x: 253, startPoint y: 88, endPoint x: 234, endPoint y: 79, distance: 20.6
click at [234, 79] on span "Appendix" at bounding box center [287, 87] width 123 height 17
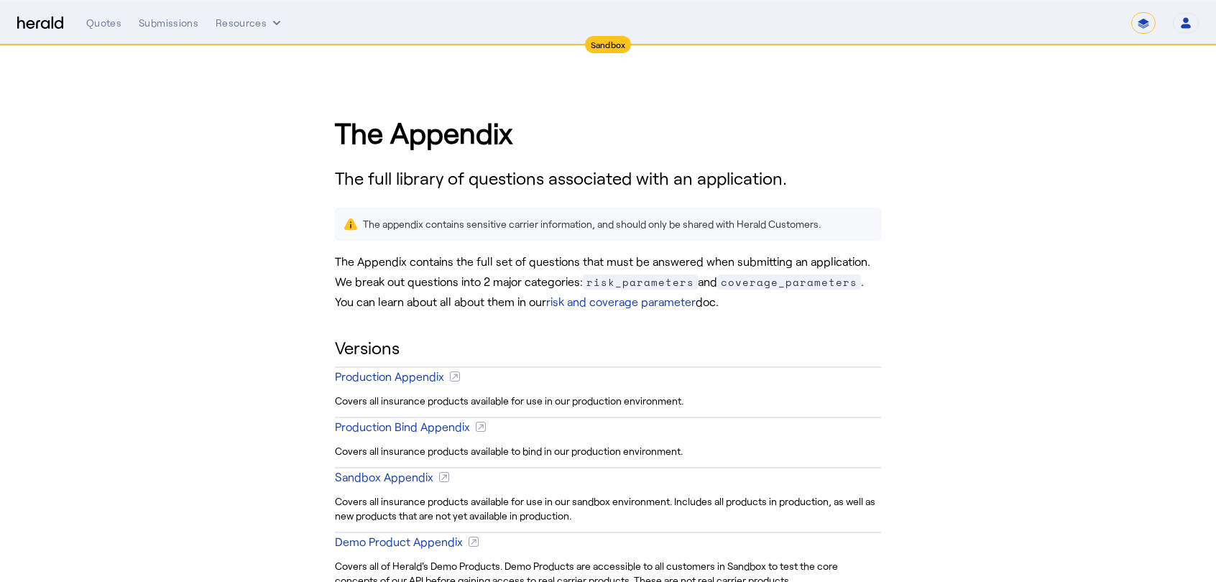
scroll to position [92, 0]
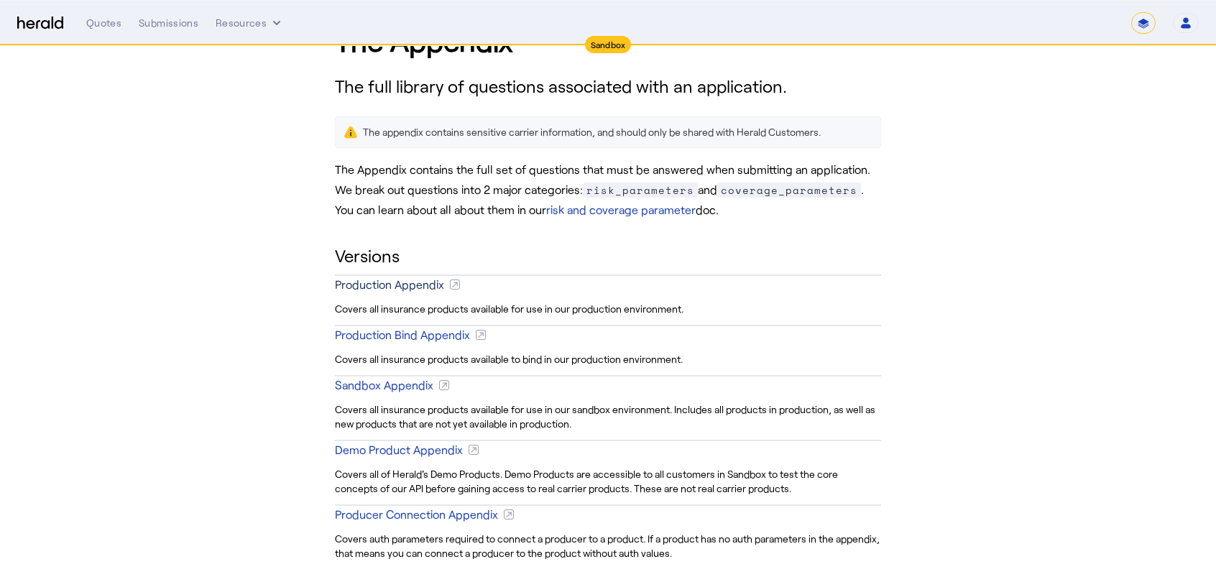
click at [415, 283] on div "Production Appendix" at bounding box center [389, 284] width 109 height 17
click at [390, 384] on div "Sandbox Appendix" at bounding box center [384, 385] width 98 height 17
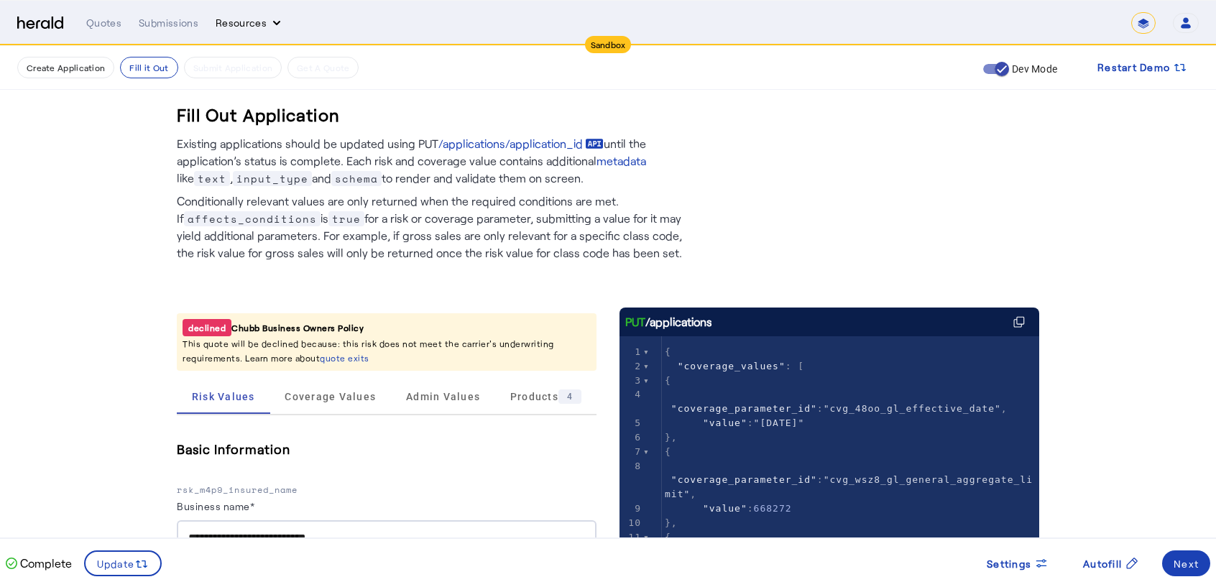
click at [241, 22] on button "Resources" at bounding box center [250, 23] width 68 height 14
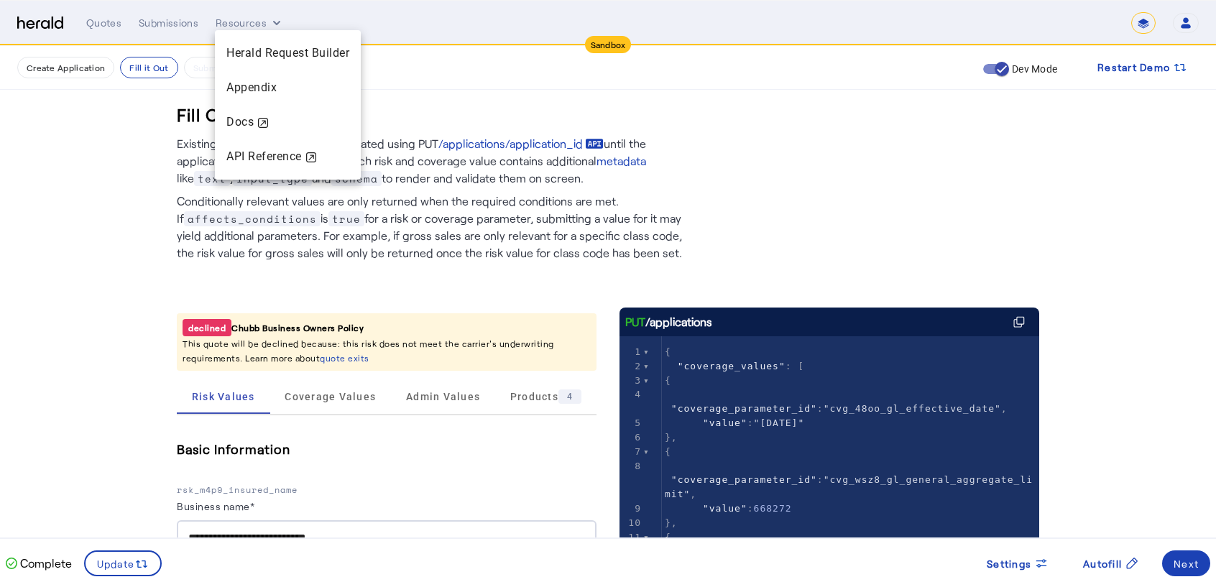
click at [706, 123] on div at bounding box center [608, 291] width 1216 height 582
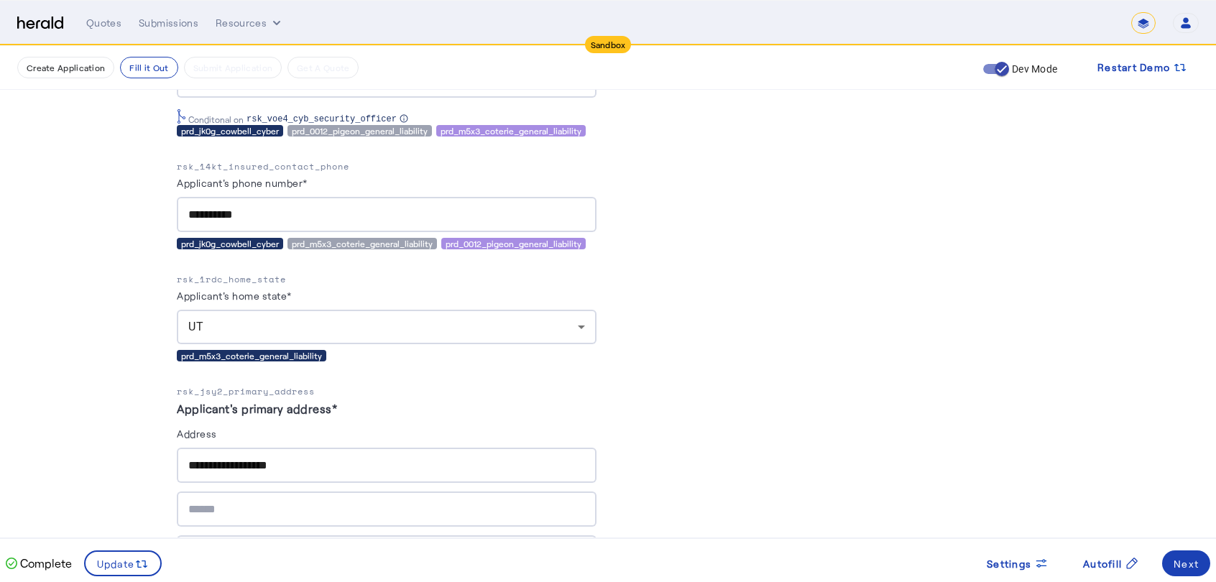
scroll to position [963, 0]
